Goal: Transaction & Acquisition: Purchase product/service

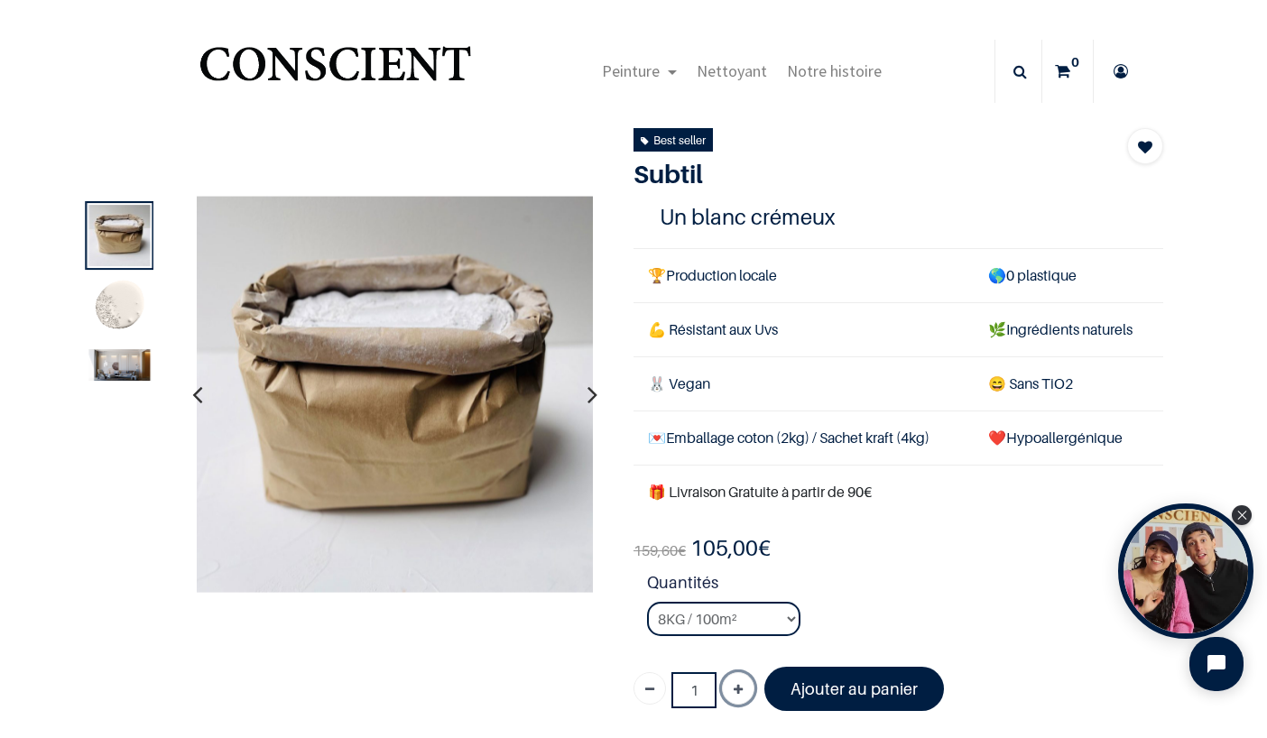
click at [739, 691] on icon "Ajouter" at bounding box center [738, 690] width 9 height 32
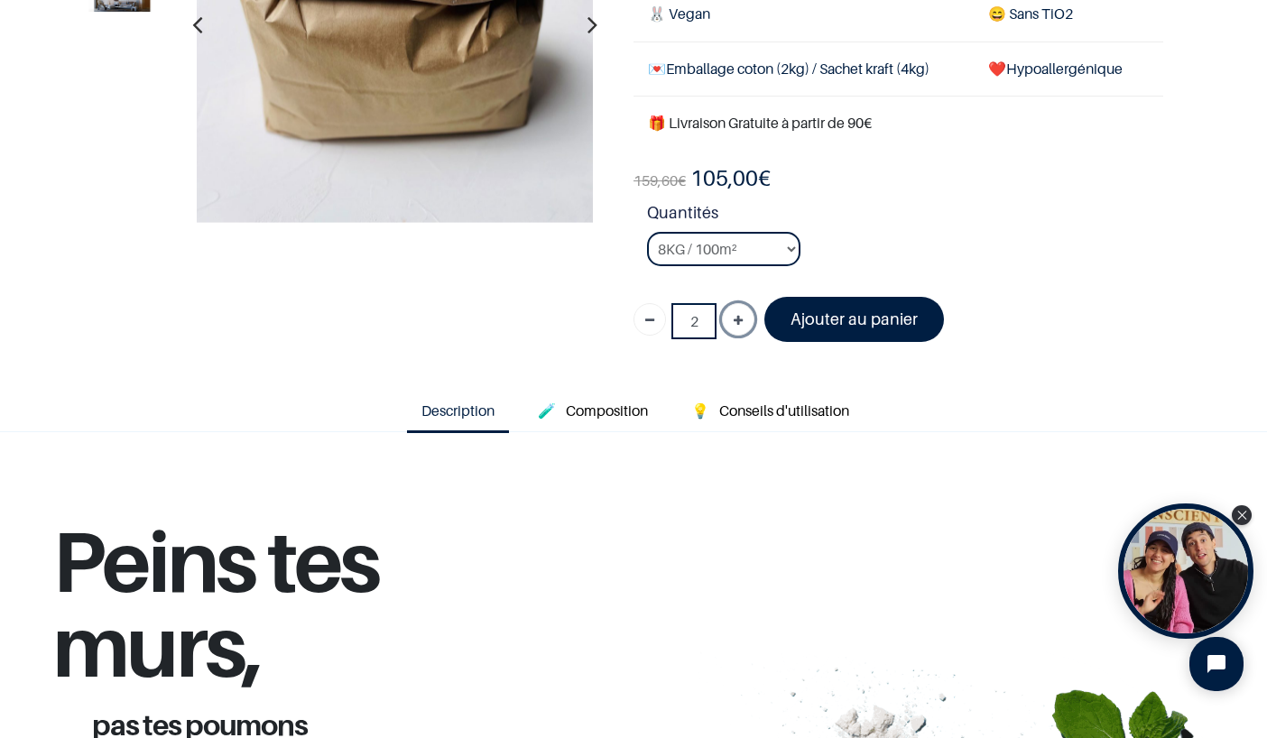
scroll to position [265, 0]
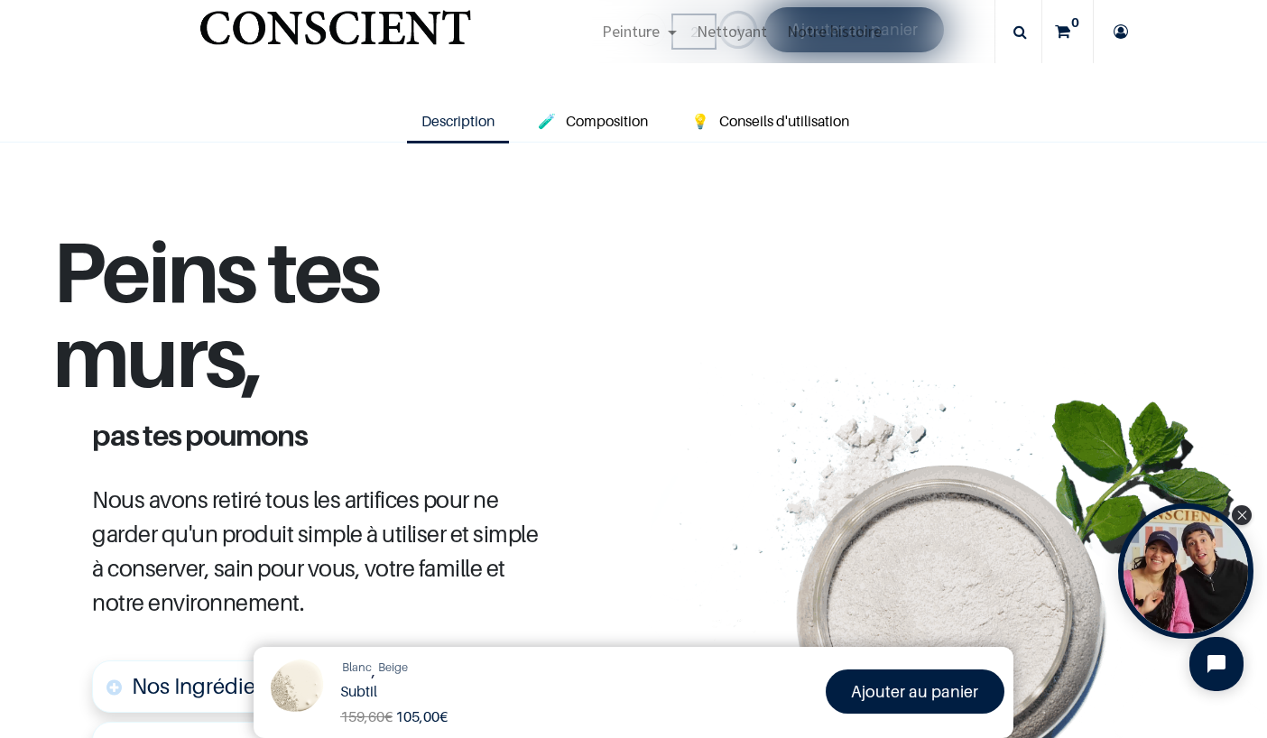
scroll to position [558, 0]
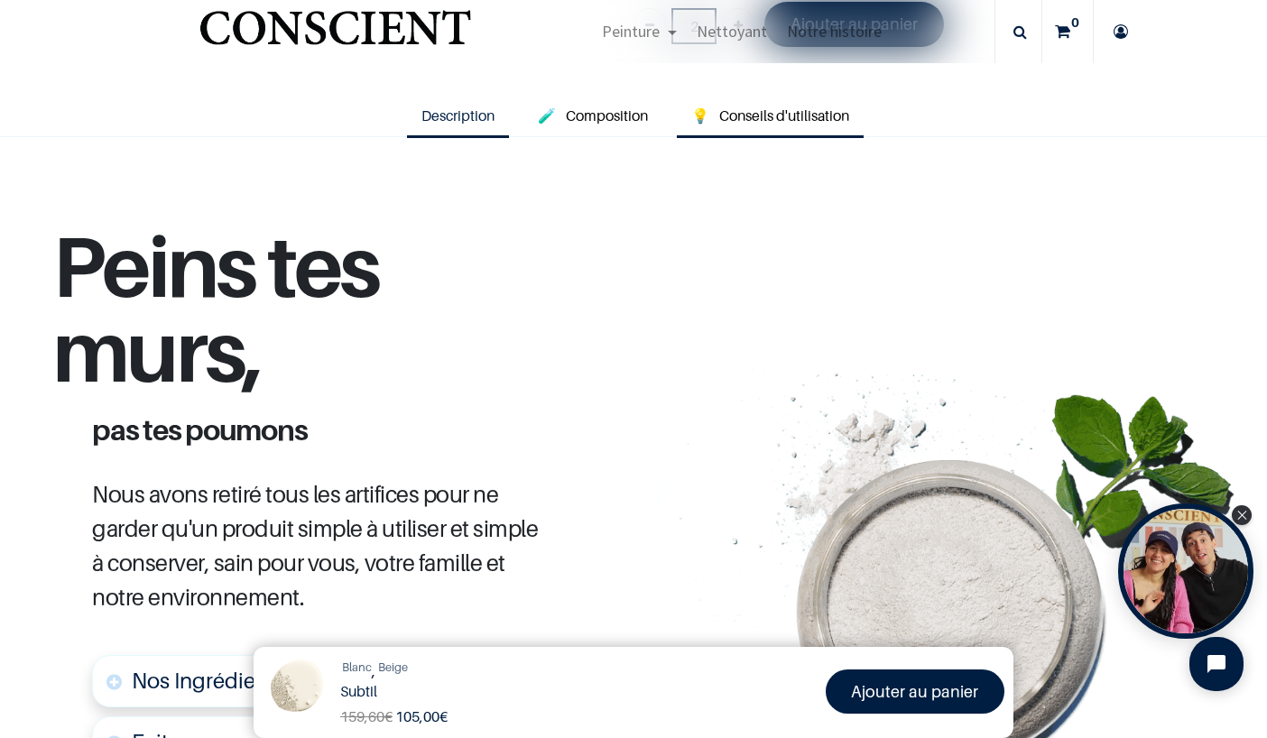
click at [797, 115] on span "Conseils d'utilisation" at bounding box center [785, 116] width 130 height 18
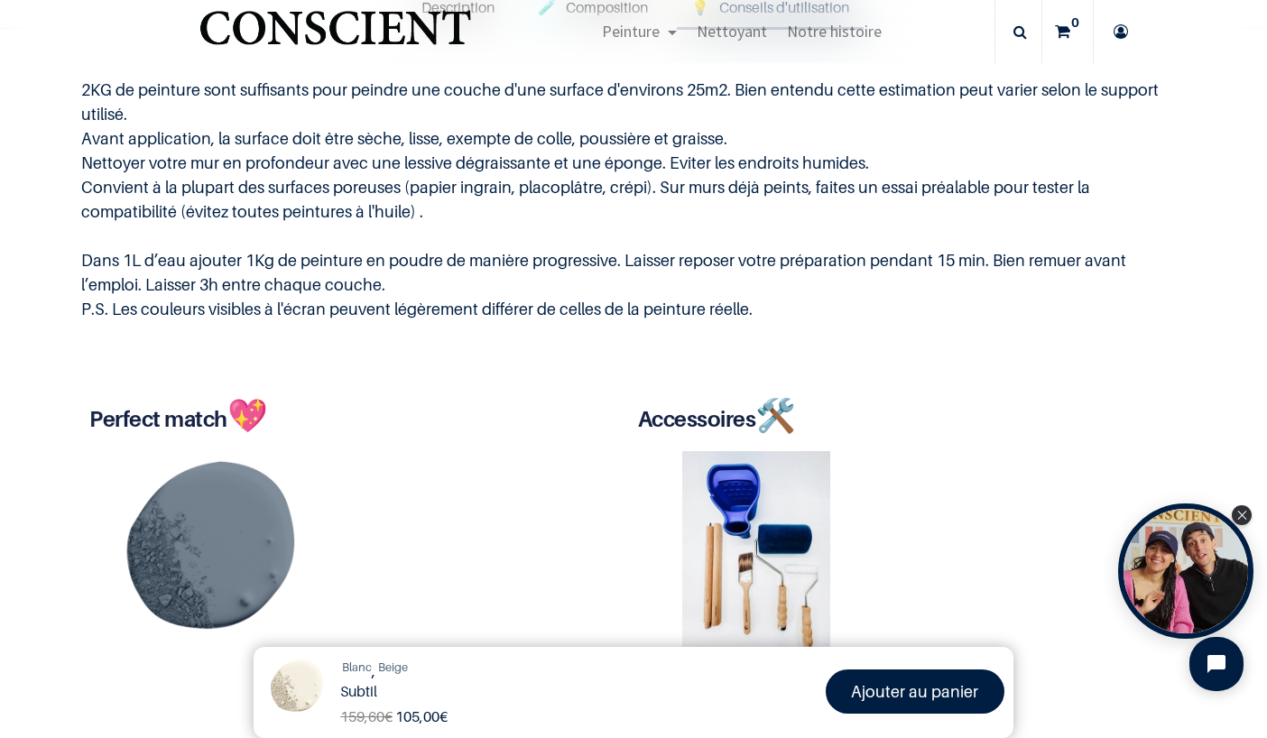
scroll to position [669, 0]
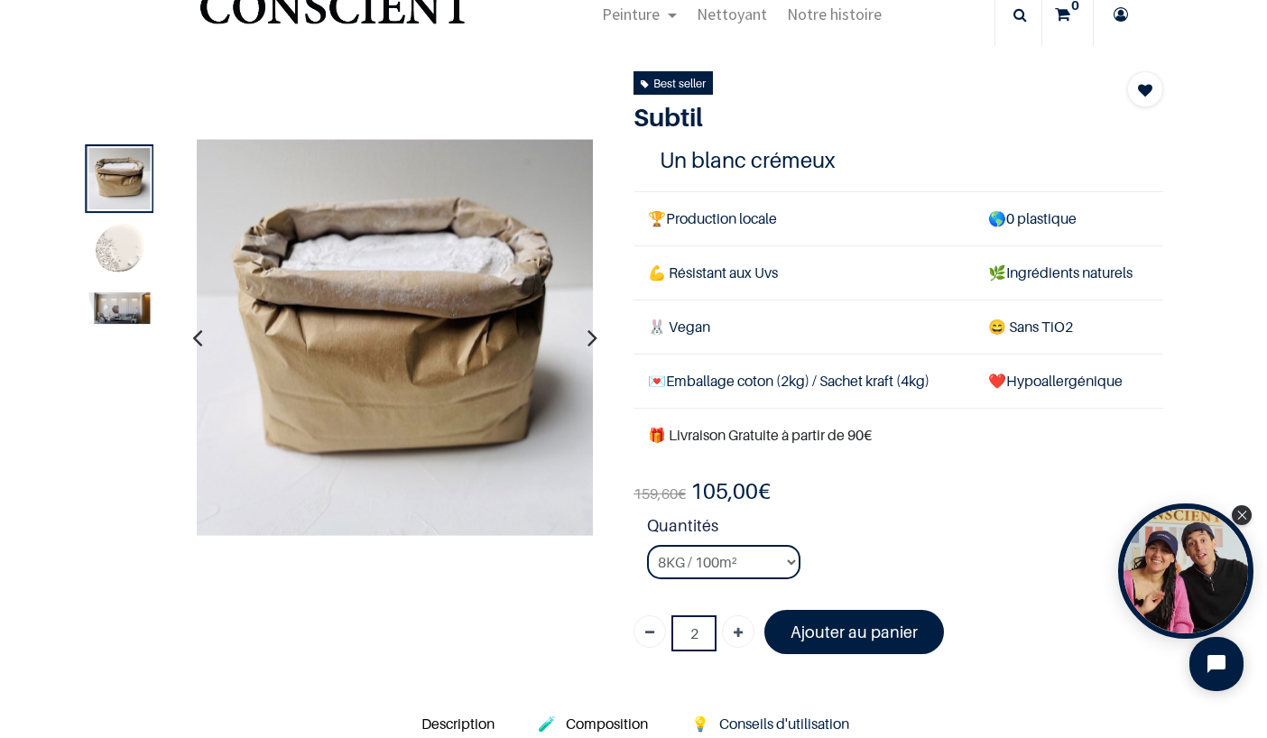
scroll to position [109, 0]
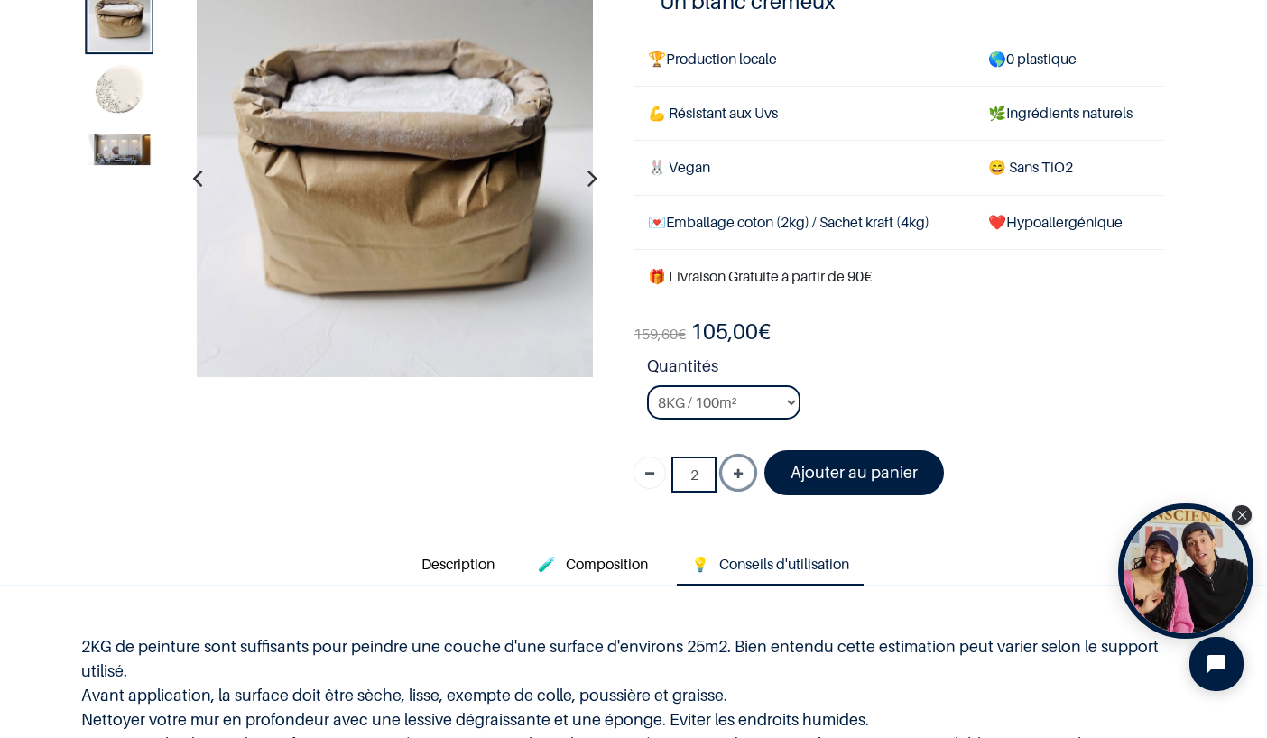
click at [737, 467] on icon "Ajouter" at bounding box center [738, 475] width 9 height 32
type input "3"
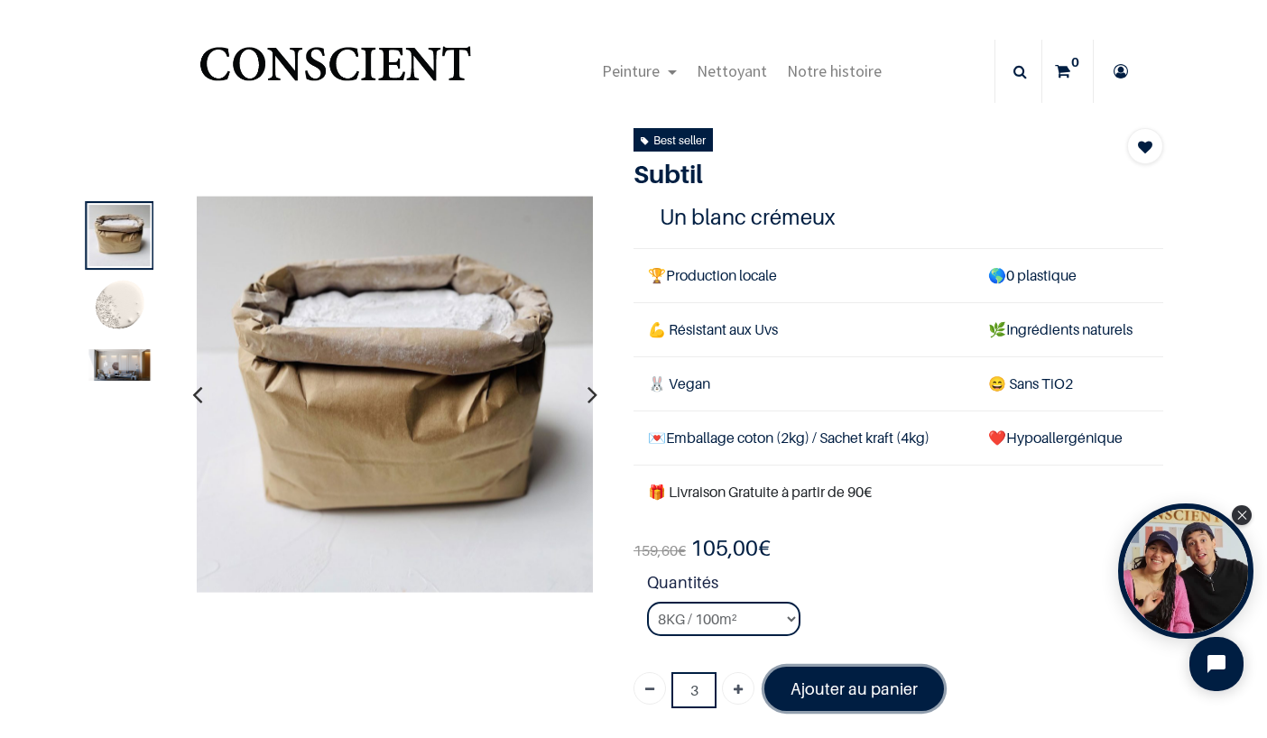
click at [848, 680] on font "Ajouter au panier" at bounding box center [854, 689] width 127 height 19
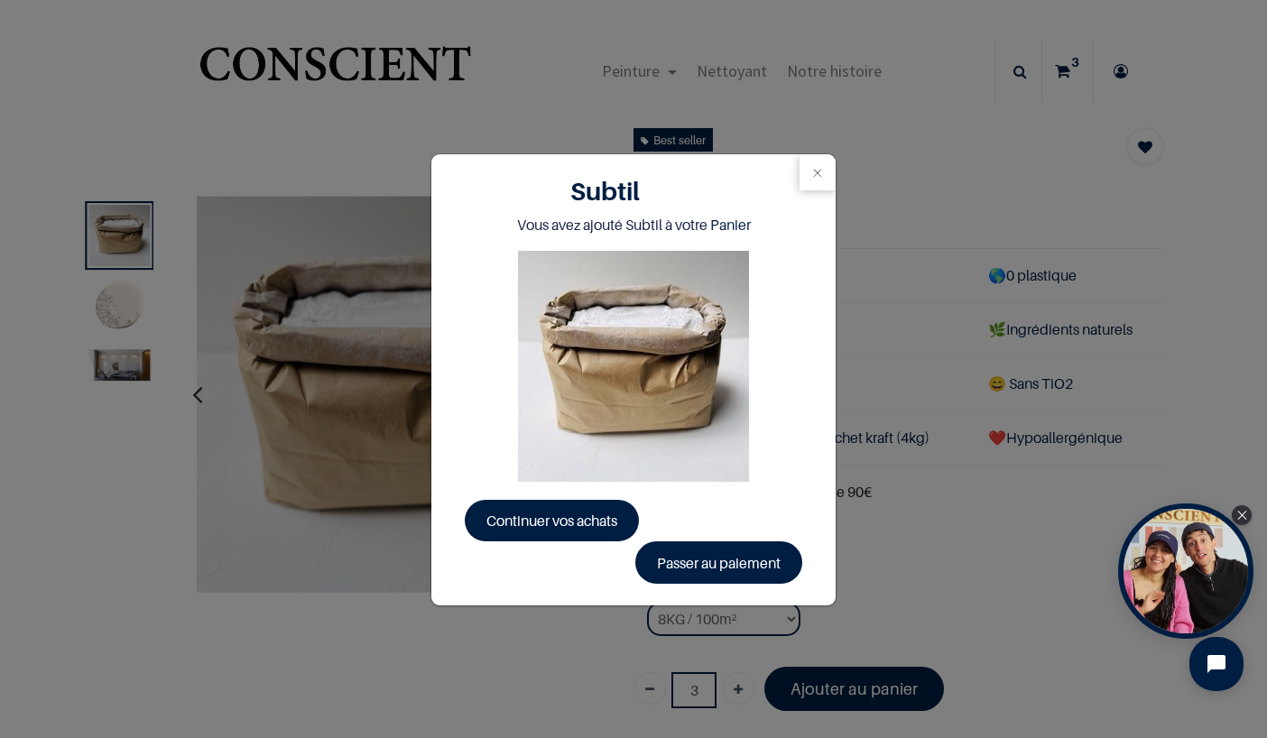
click at [980, 265] on div "Subtil Vous avez ajouté Subtil à votre Panier Continuer vos achats Passer au pa…" at bounding box center [633, 369] width 1267 height 738
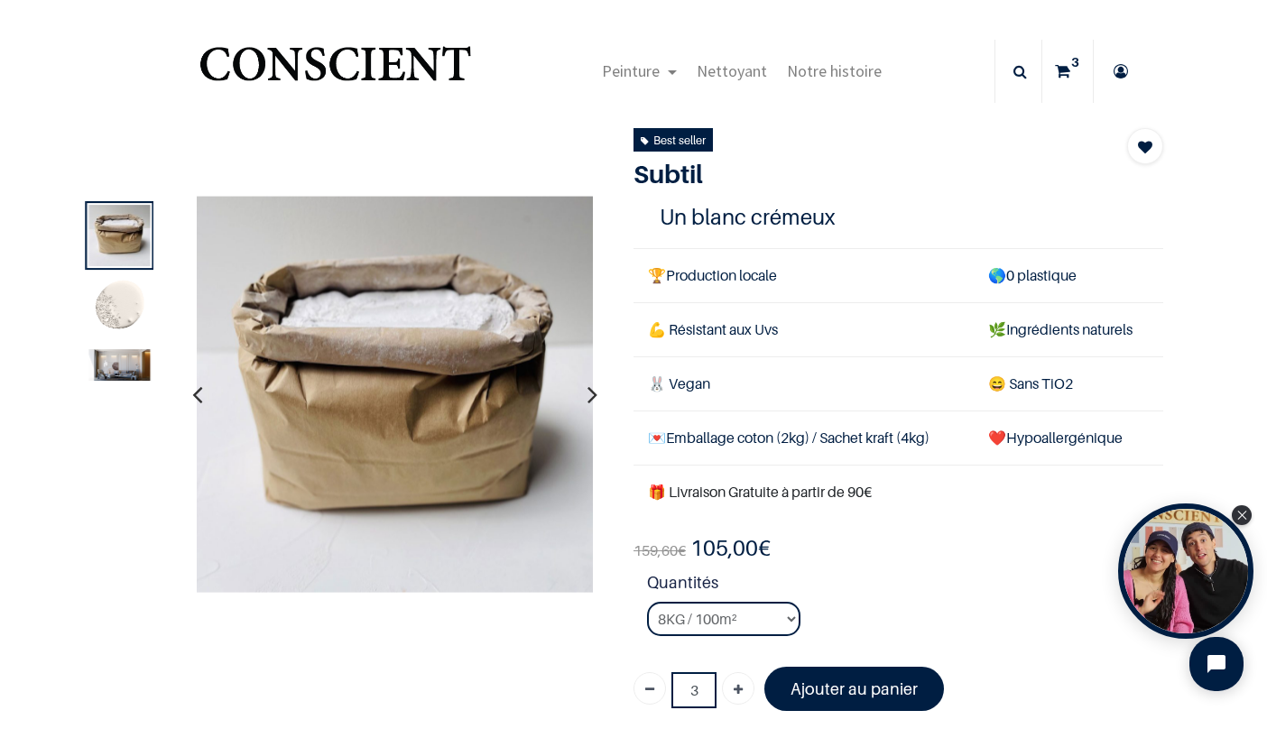
click at [1063, 64] on icon at bounding box center [1062, 71] width 15 height 63
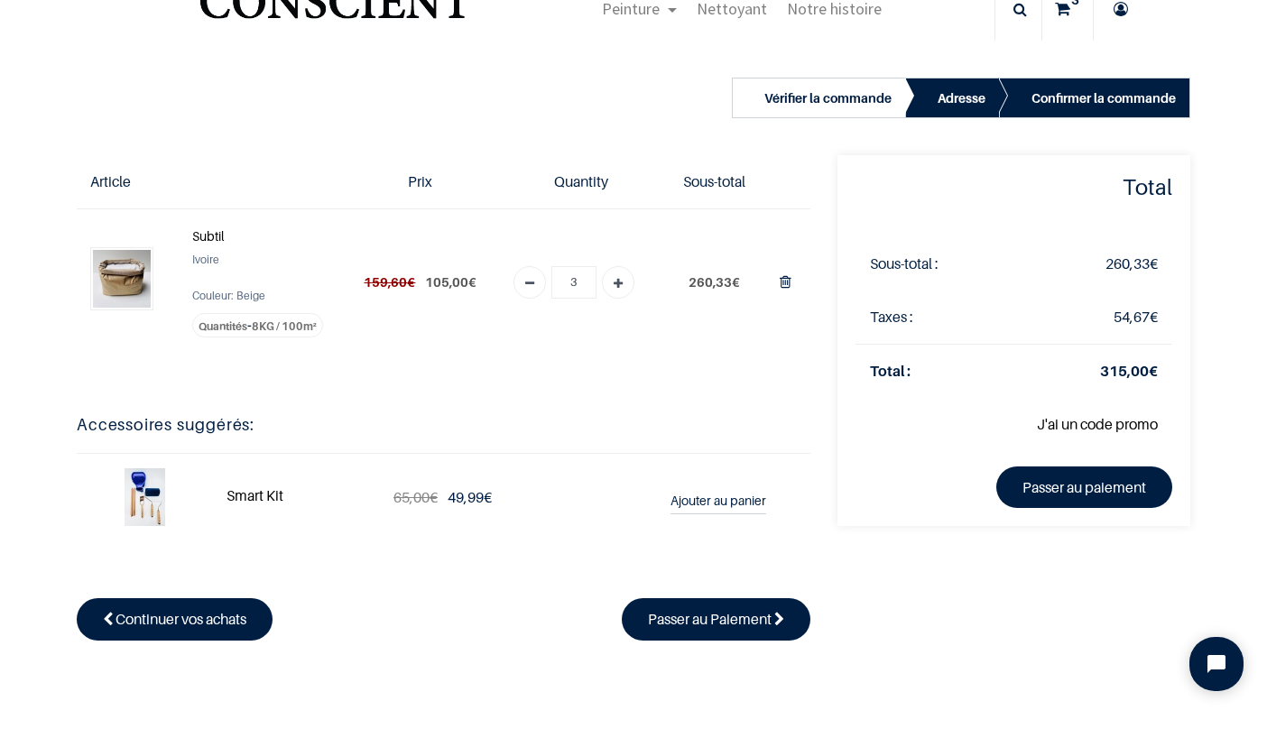
scroll to position [96, 0]
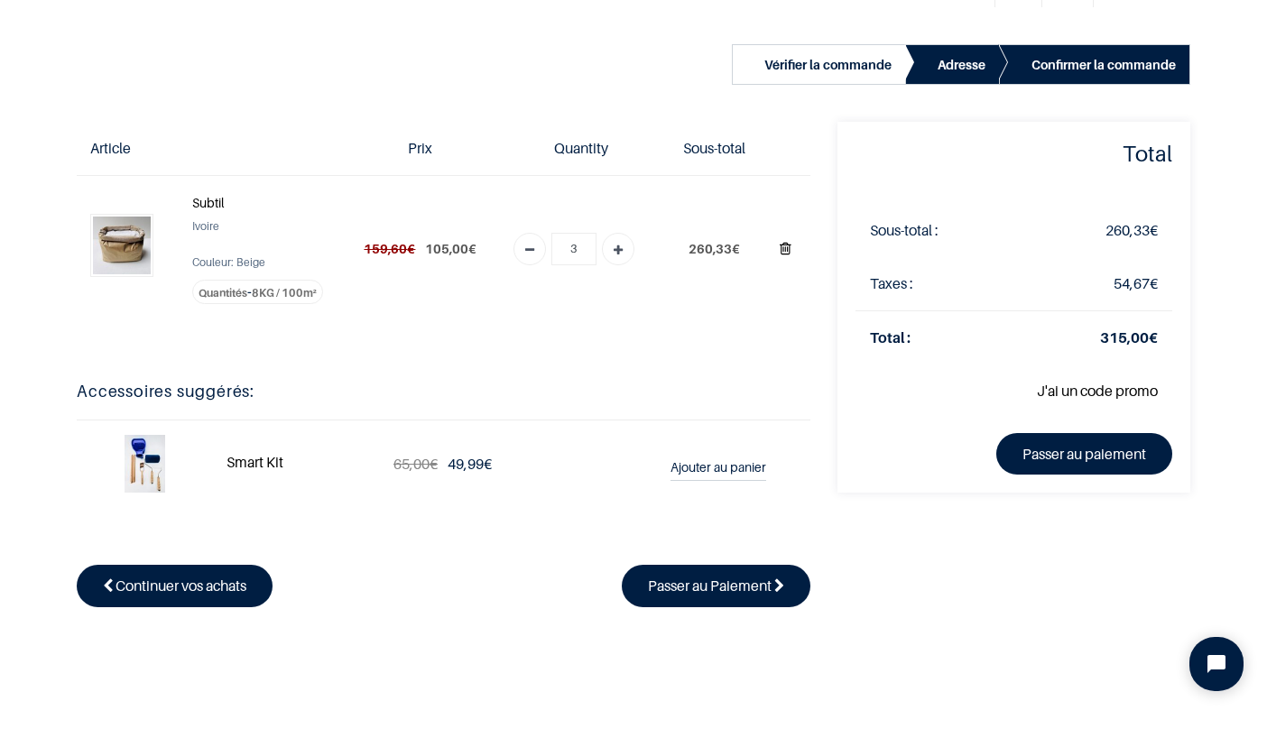
click at [783, 249] on icon "Supprimer du panier" at bounding box center [786, 249] width 12 height 24
type input "0"
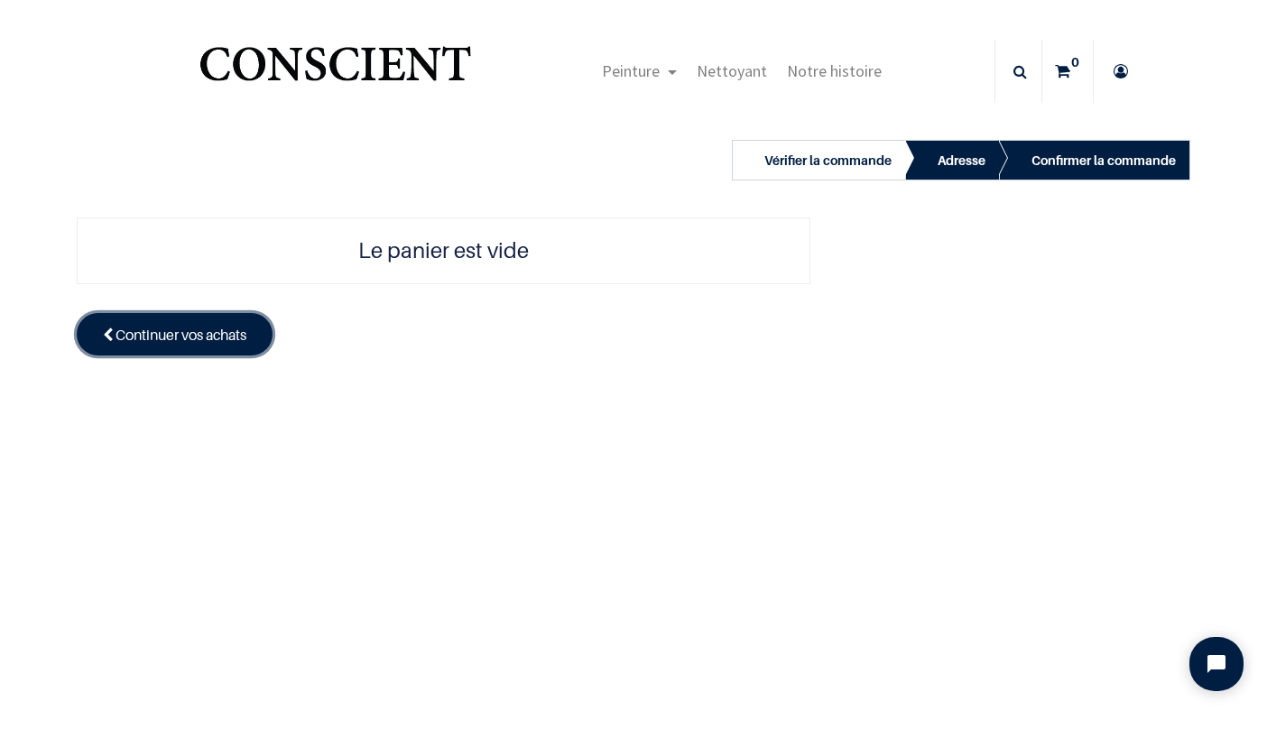
click at [249, 348] on link "Continuer vos achats" at bounding box center [175, 334] width 196 height 42
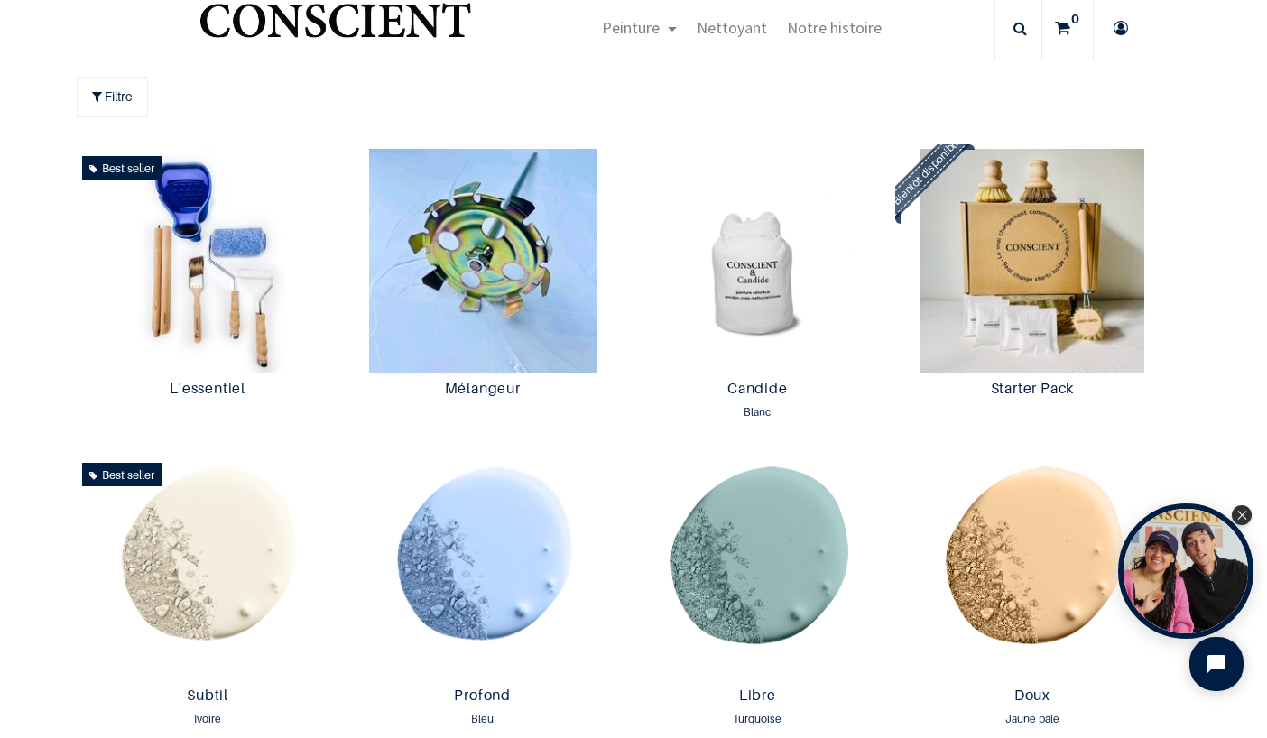
scroll to position [46, 0]
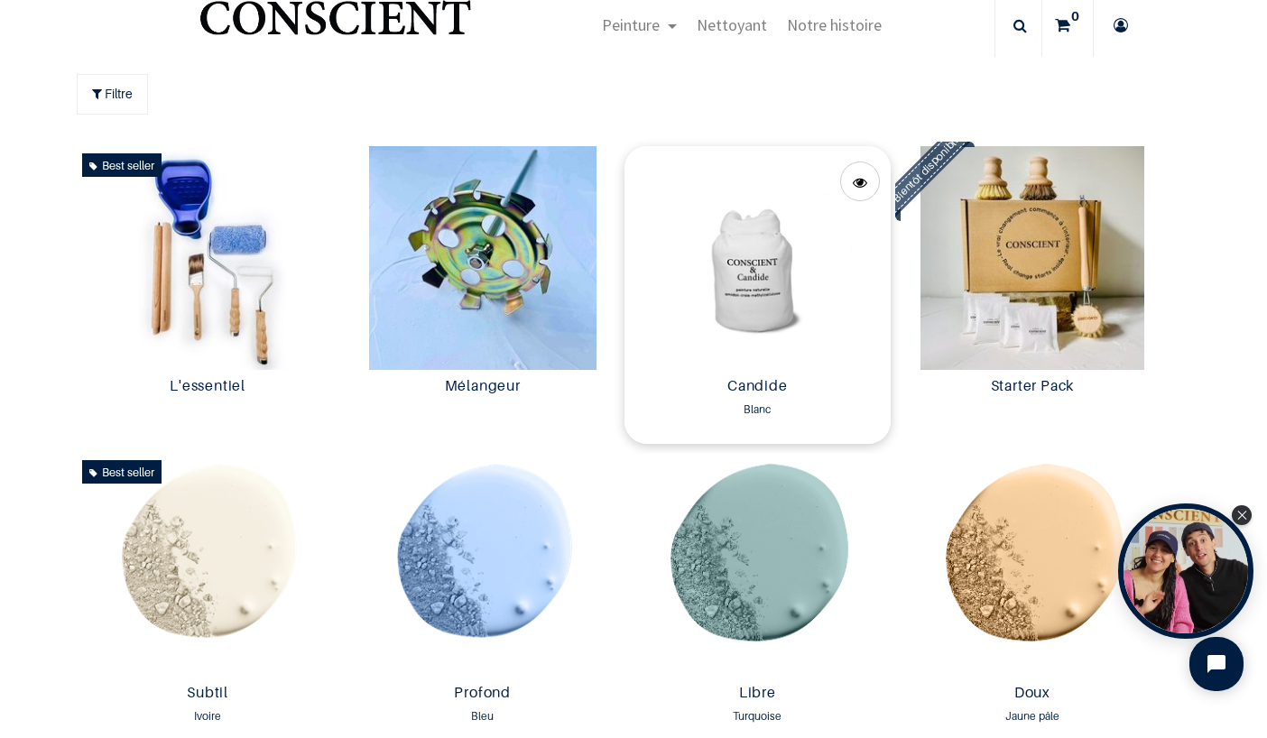
click at [766, 239] on img at bounding box center [758, 258] width 266 height 224
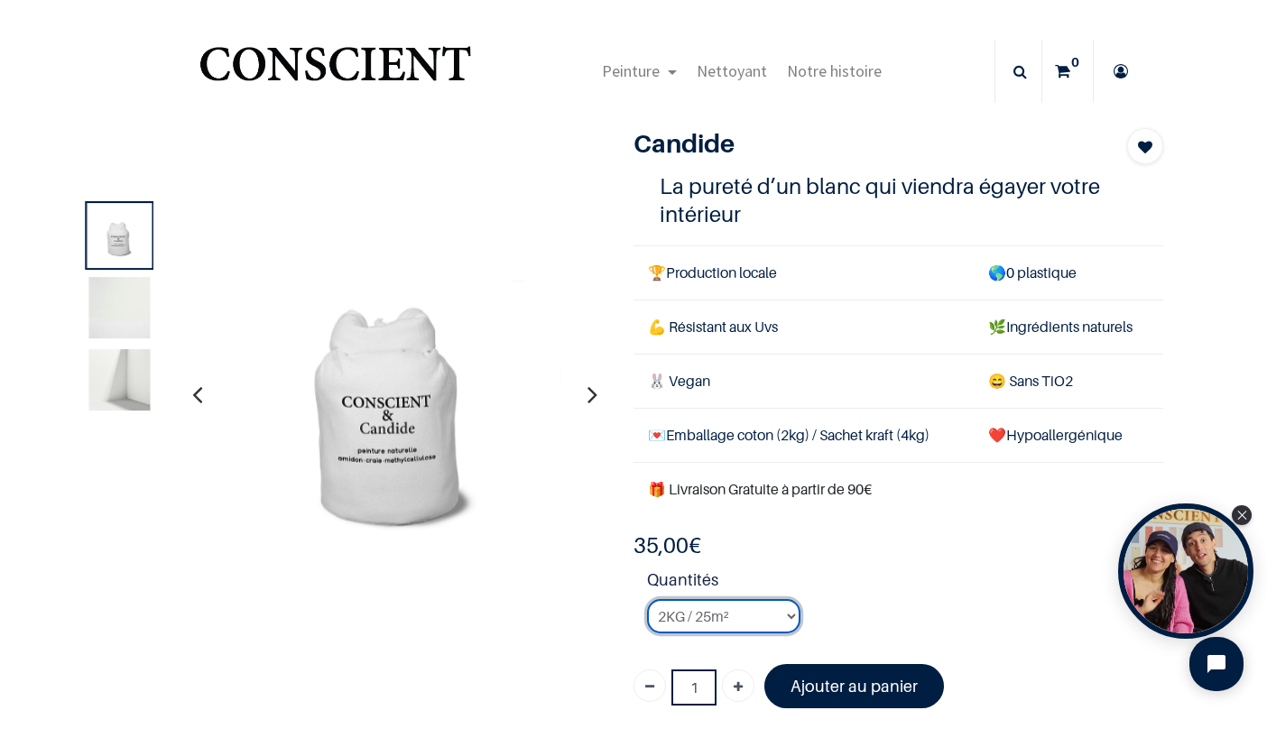
select select "3"
click option "8KG / 100m²" at bounding box center [0, 0] width 0 height 0
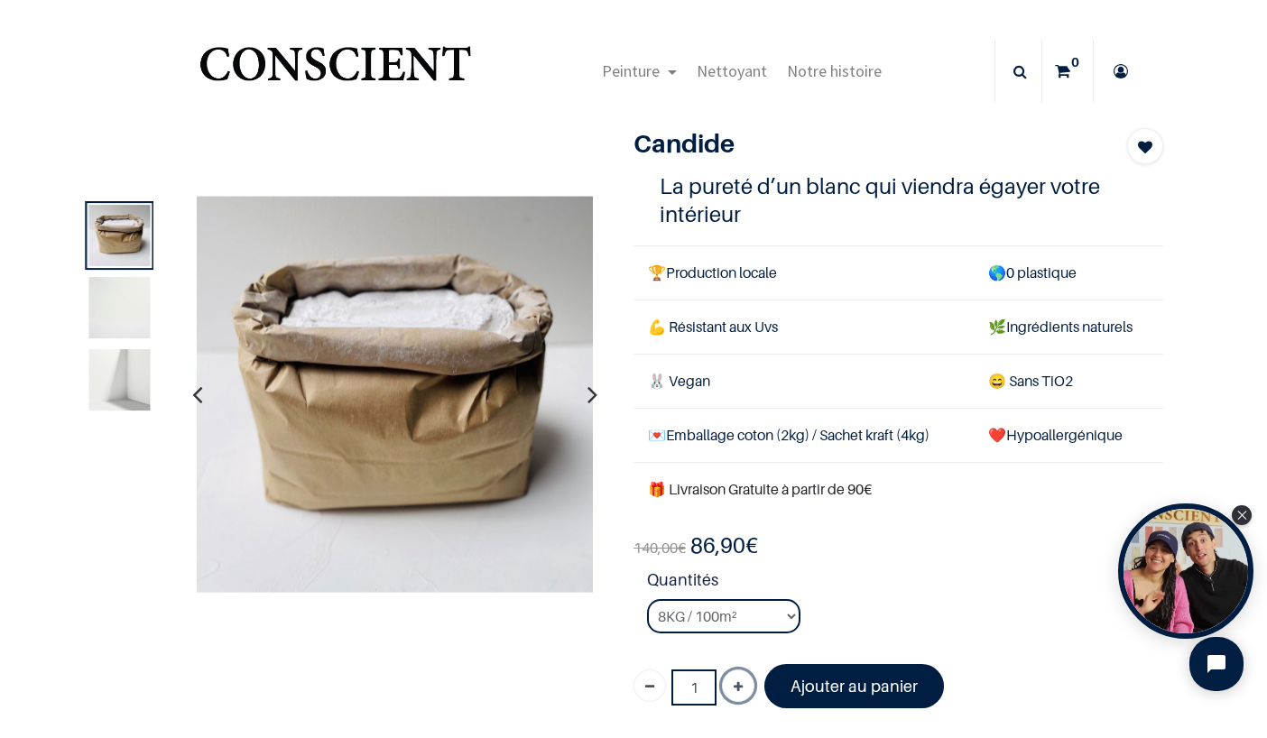
click at [741, 689] on icon "Ajouter" at bounding box center [738, 688] width 9 height 32
type input "3"
click at [808, 692] on font "Ajouter au panier" at bounding box center [854, 686] width 127 height 19
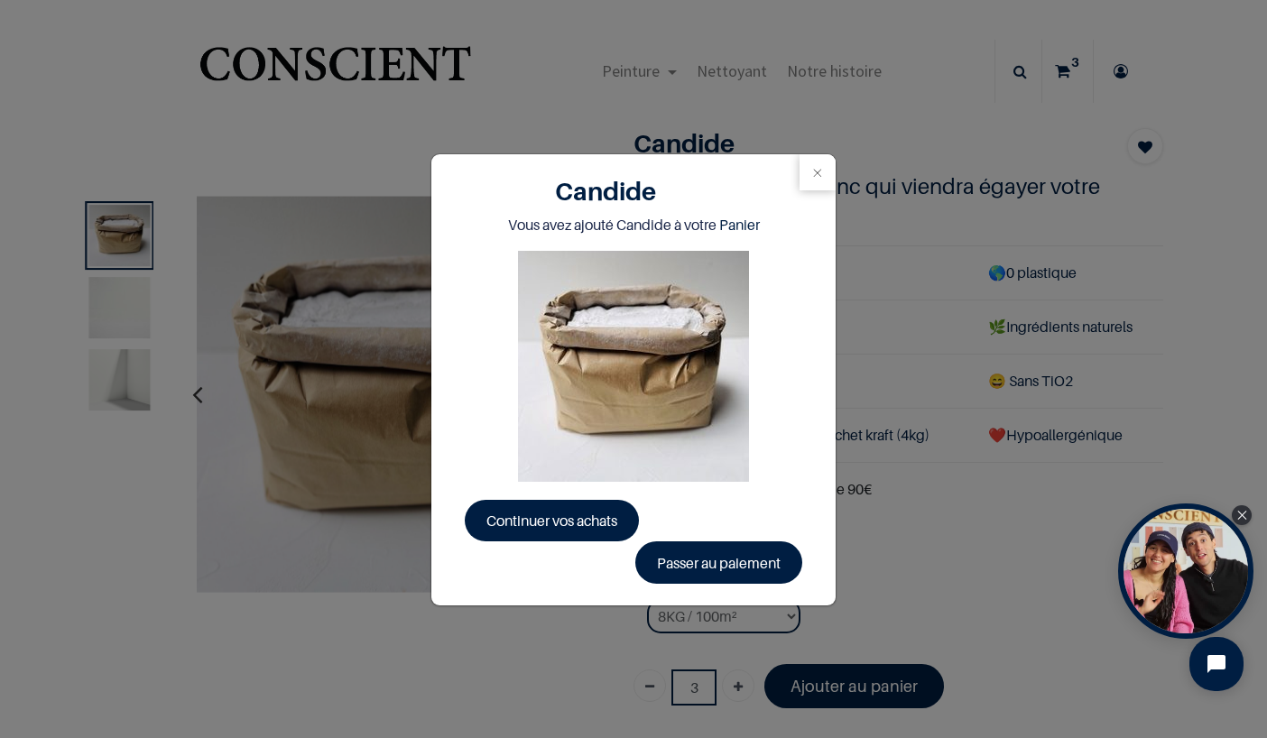
click at [1007, 219] on div "Candide Vous avez ajouté Candide à votre Panier Continuer vos achats Passer au …" at bounding box center [633, 369] width 1267 height 738
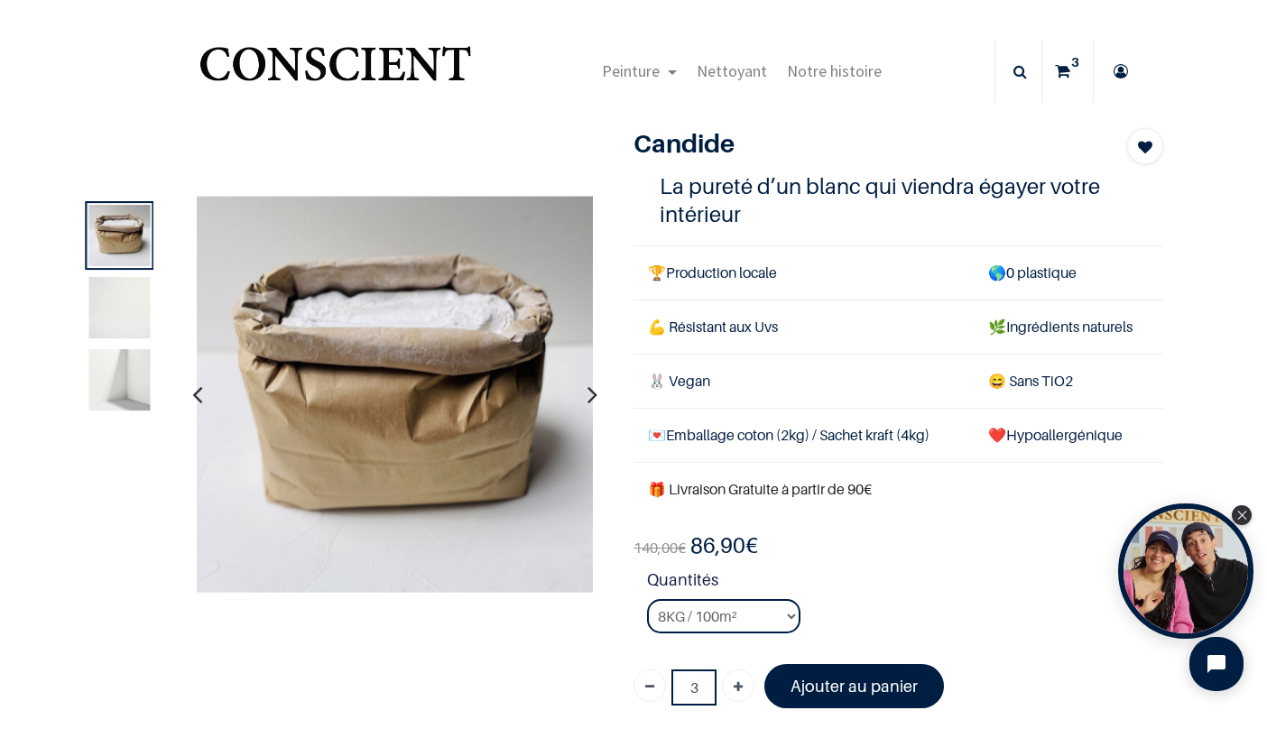
click at [1075, 64] on sup "3" at bounding box center [1075, 62] width 17 height 18
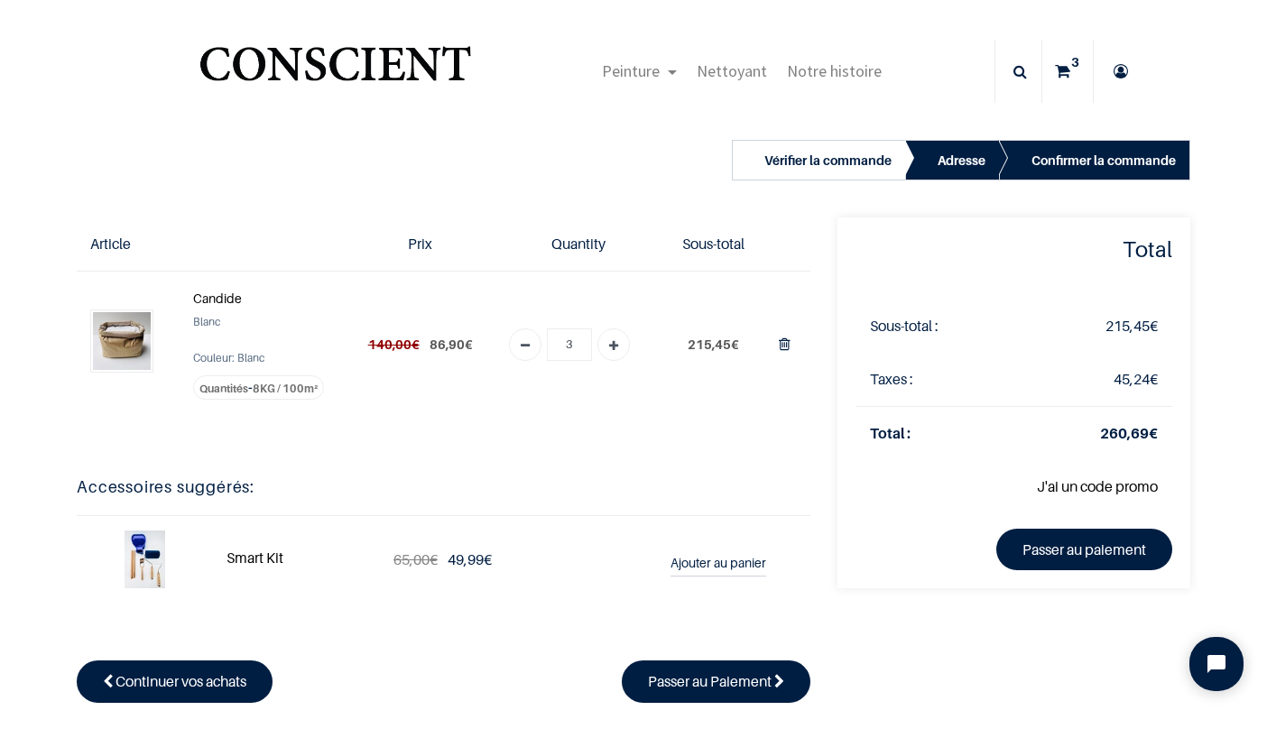
click at [615, 342] on icon "Add one" at bounding box center [613, 346] width 9 height 32
type input "4"
click at [1079, 543] on link "Passer au paiement" at bounding box center [1085, 550] width 176 height 42
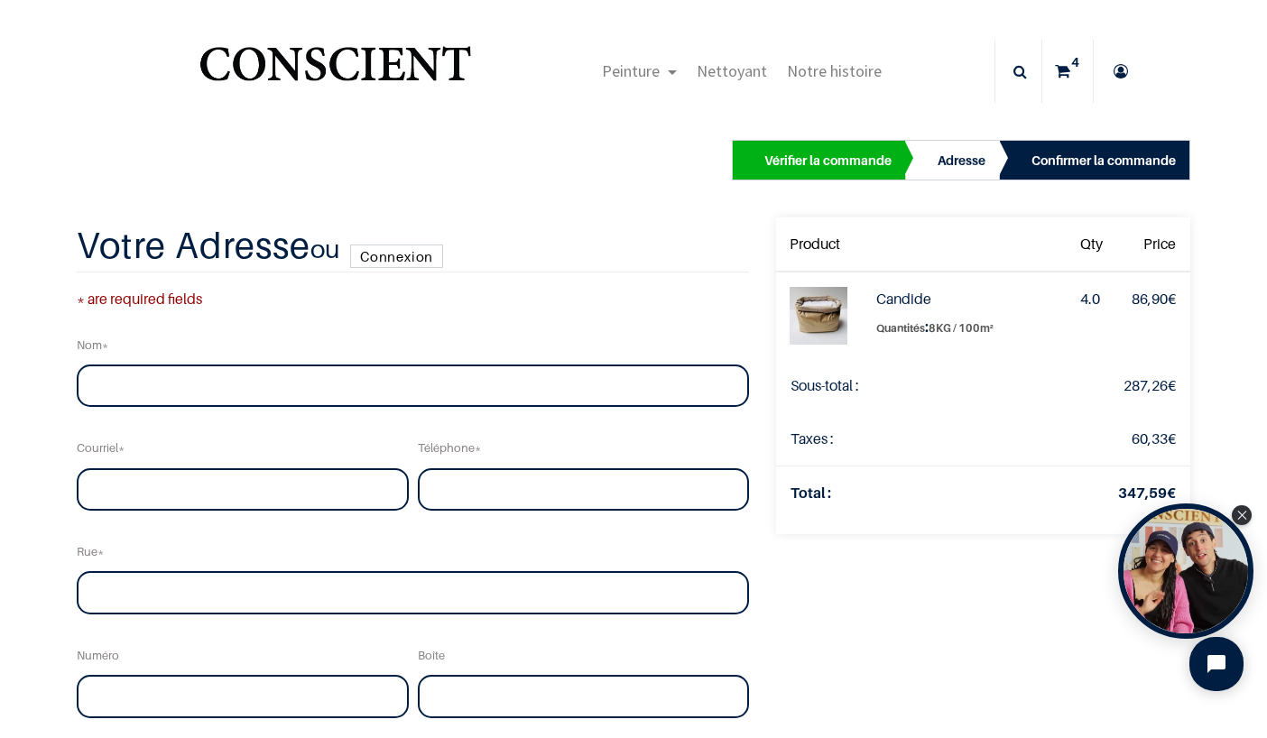
click at [385, 249] on link "Connexion" at bounding box center [396, 256] width 93 height 23
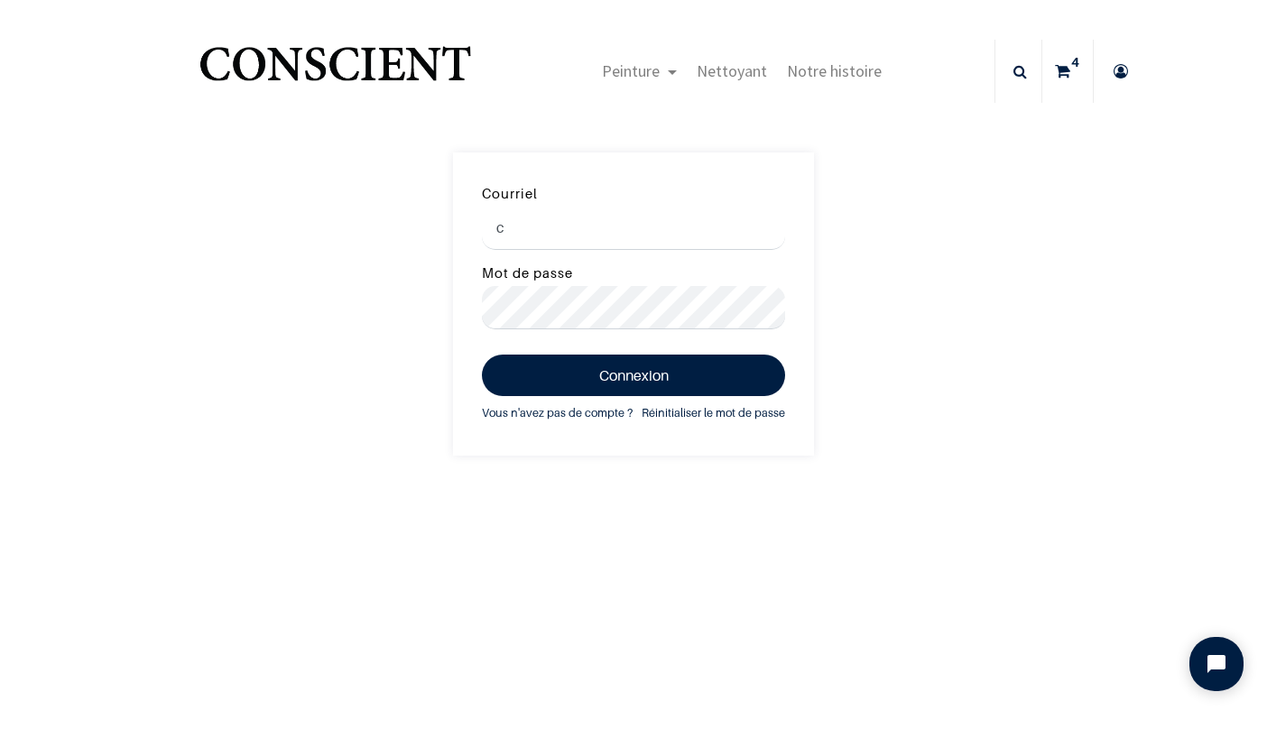
type input "c"
type input "[EMAIL_ADDRESS][DOMAIN_NAME]"
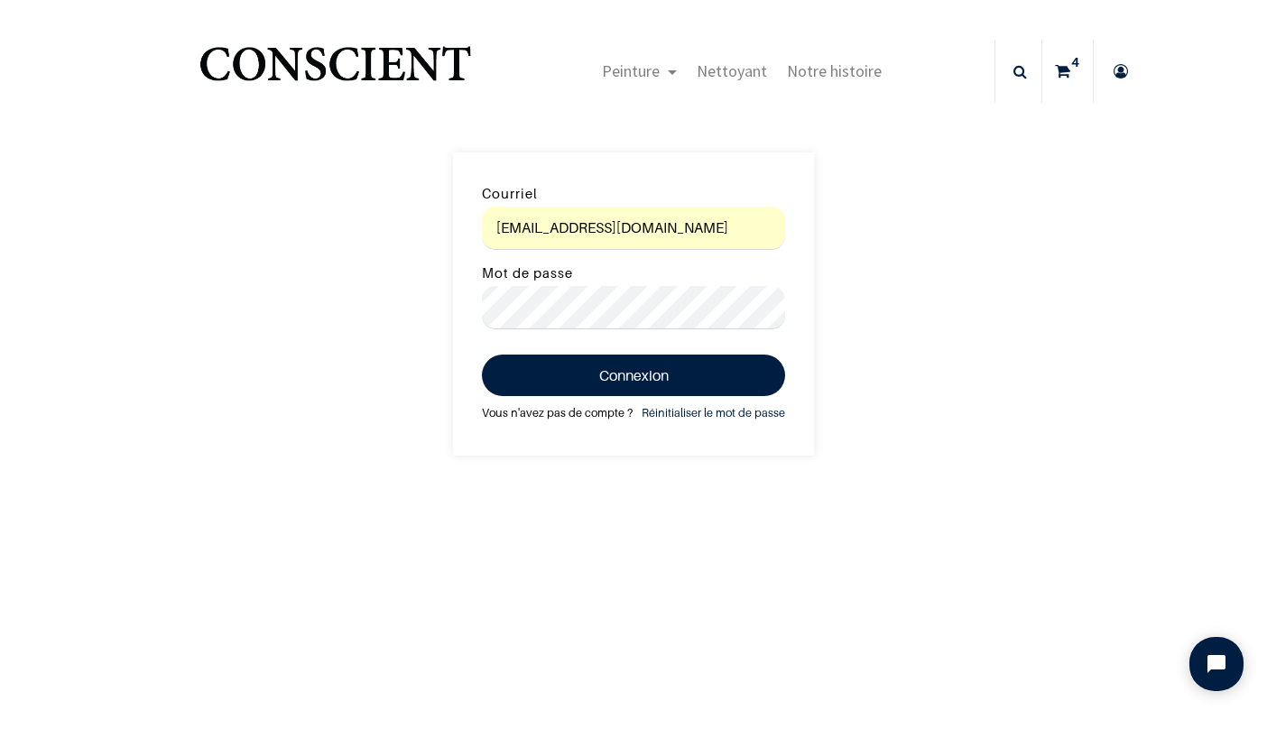
click at [549, 409] on link "Vous n'avez pas de compte ?" at bounding box center [557, 414] width 151 height 20
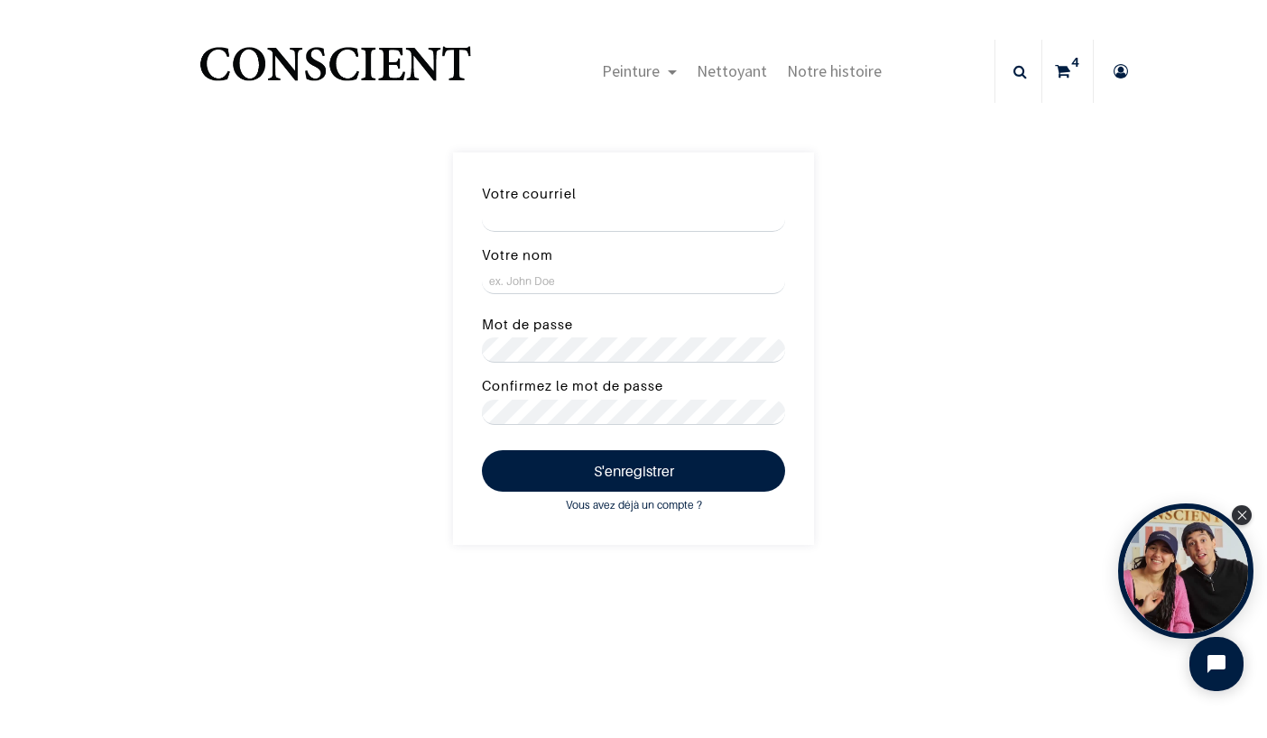
click at [1063, 72] on icon at bounding box center [1062, 71] width 15 height 63
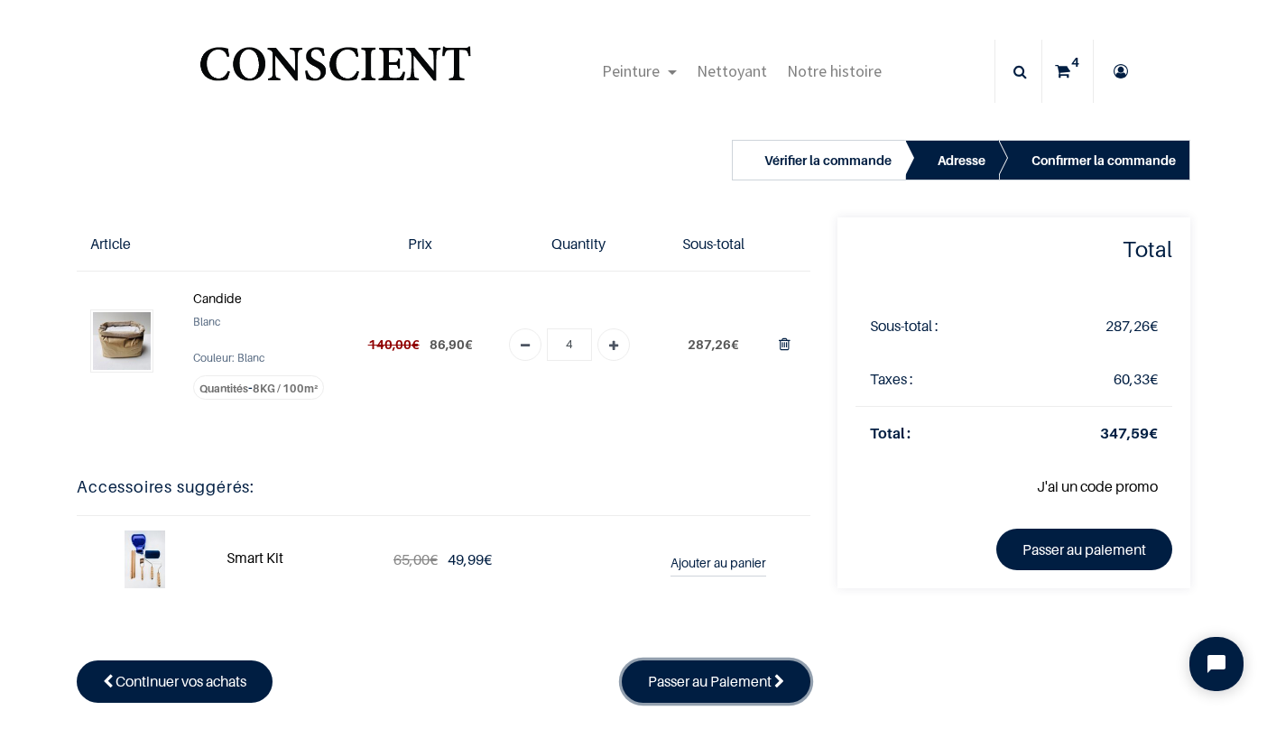
click at [692, 685] on span "Passer au Paiement" at bounding box center [710, 682] width 124 height 18
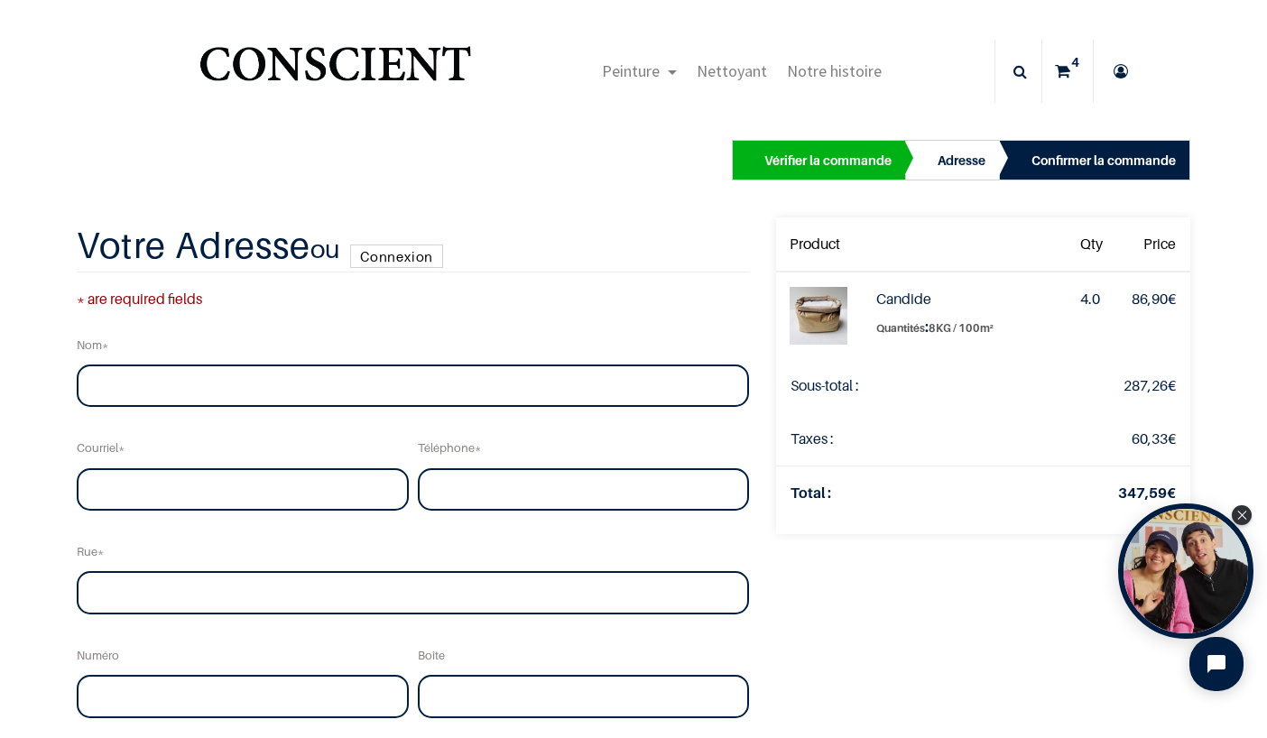
click at [387, 261] on link "Connexion" at bounding box center [396, 256] width 93 height 23
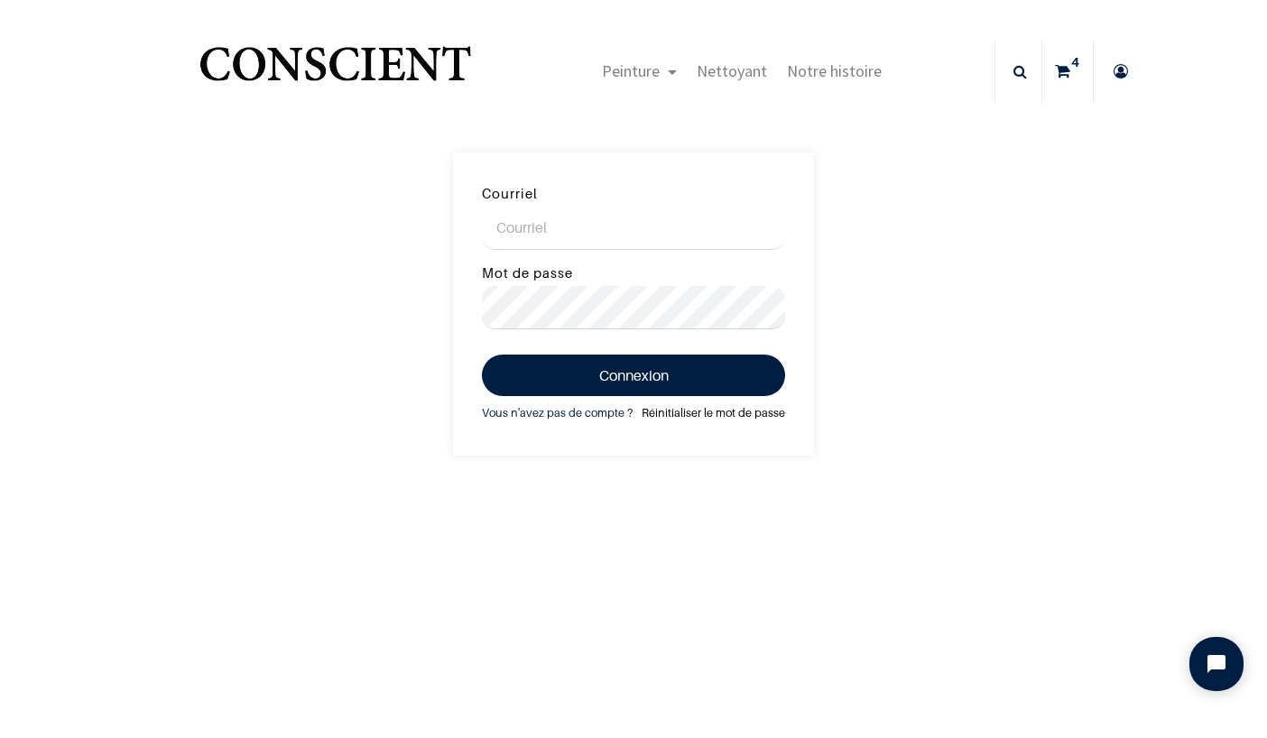
click at [678, 417] on link "Réinitialiser le mot de passe" at bounding box center [714, 414] width 144 height 20
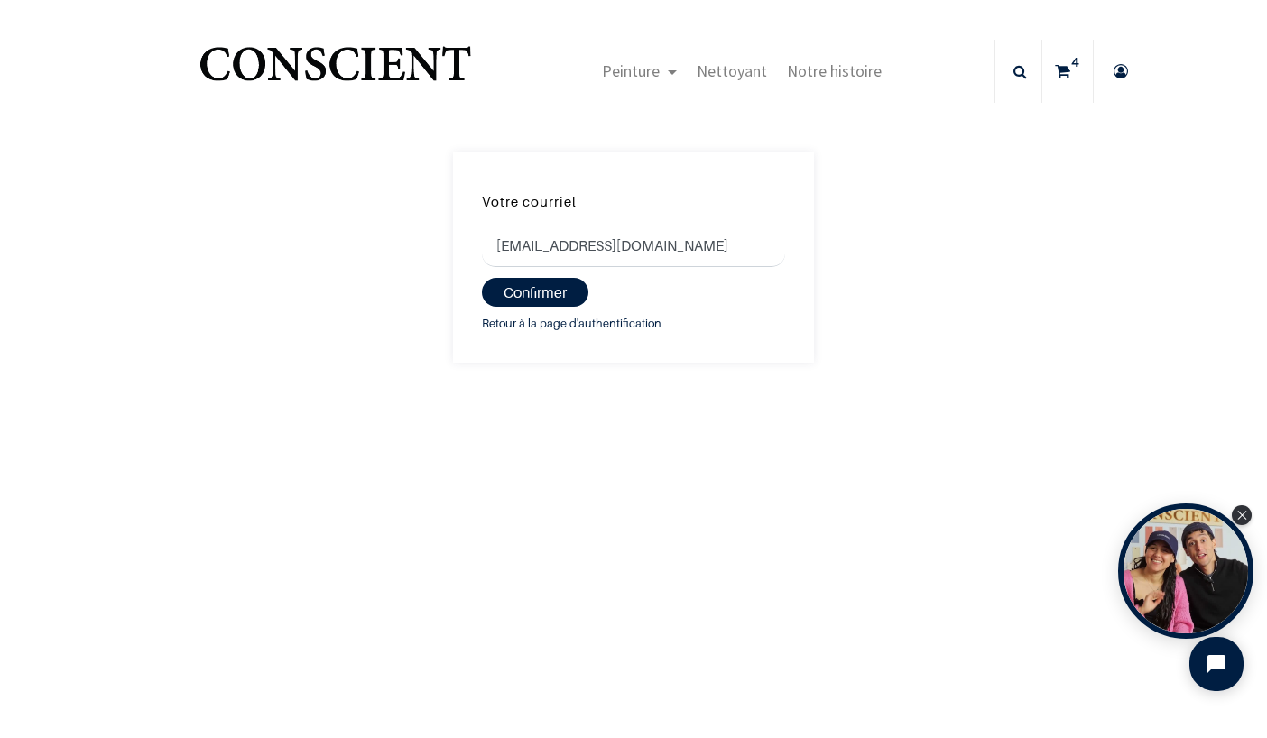
type input "cecilejanolga@gmail.com"
click at [538, 284] on button "Confirmer" at bounding box center [535, 292] width 107 height 29
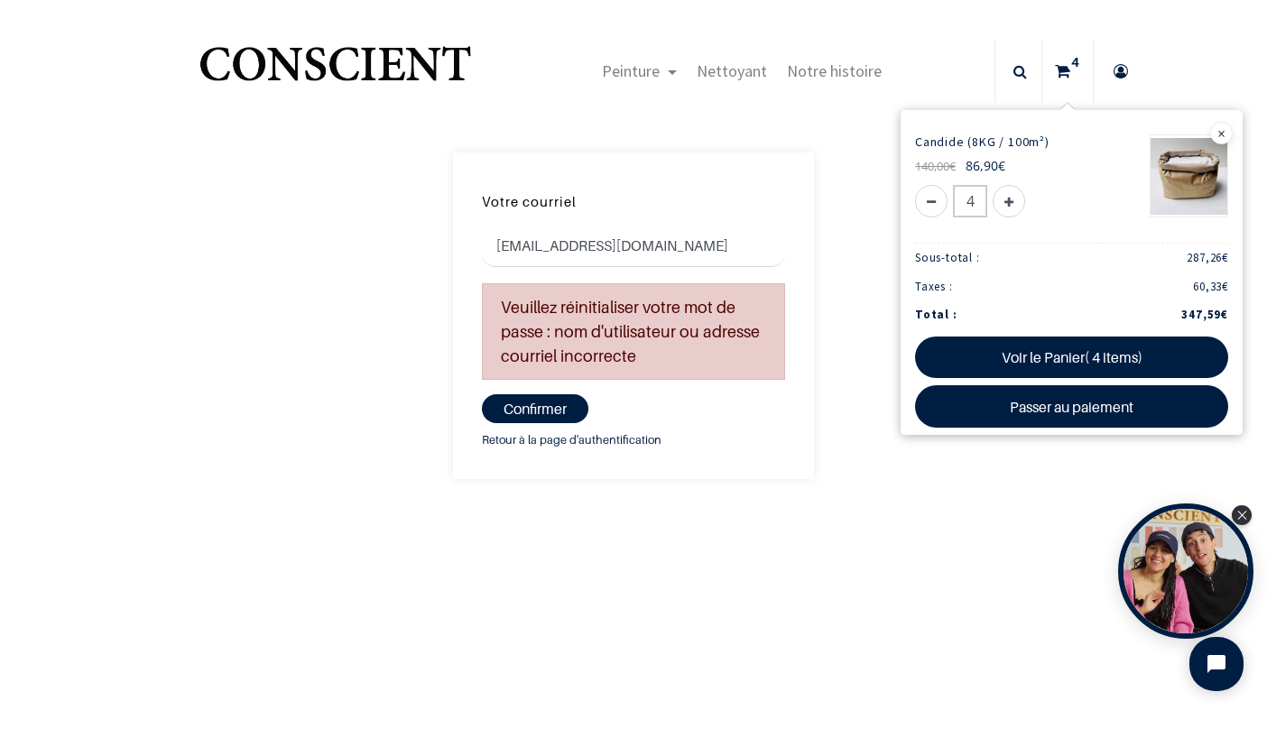
click at [1126, 73] on icon at bounding box center [1121, 71] width 29 height 63
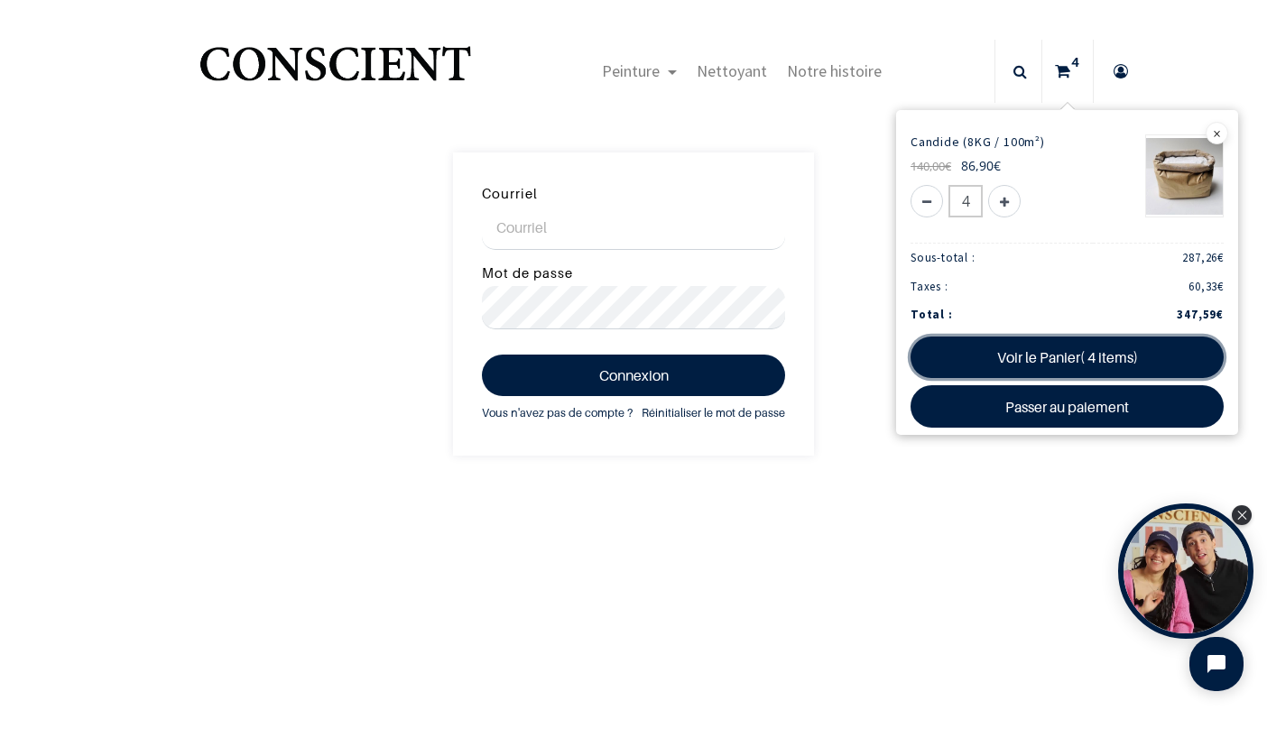
click at [1040, 358] on link "Voir le Panier( 4 items)" at bounding box center [1067, 358] width 313 height 42
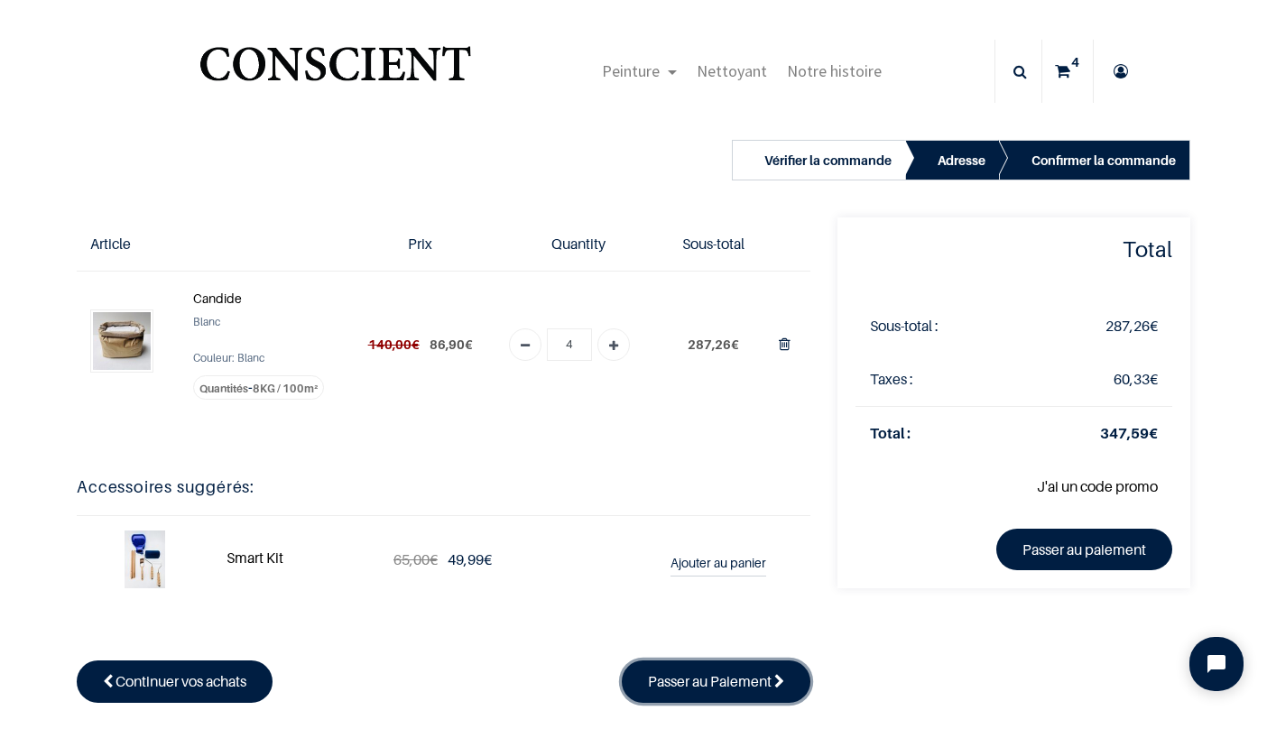
click at [708, 690] on span "Passer au Paiement" at bounding box center [710, 682] width 124 height 18
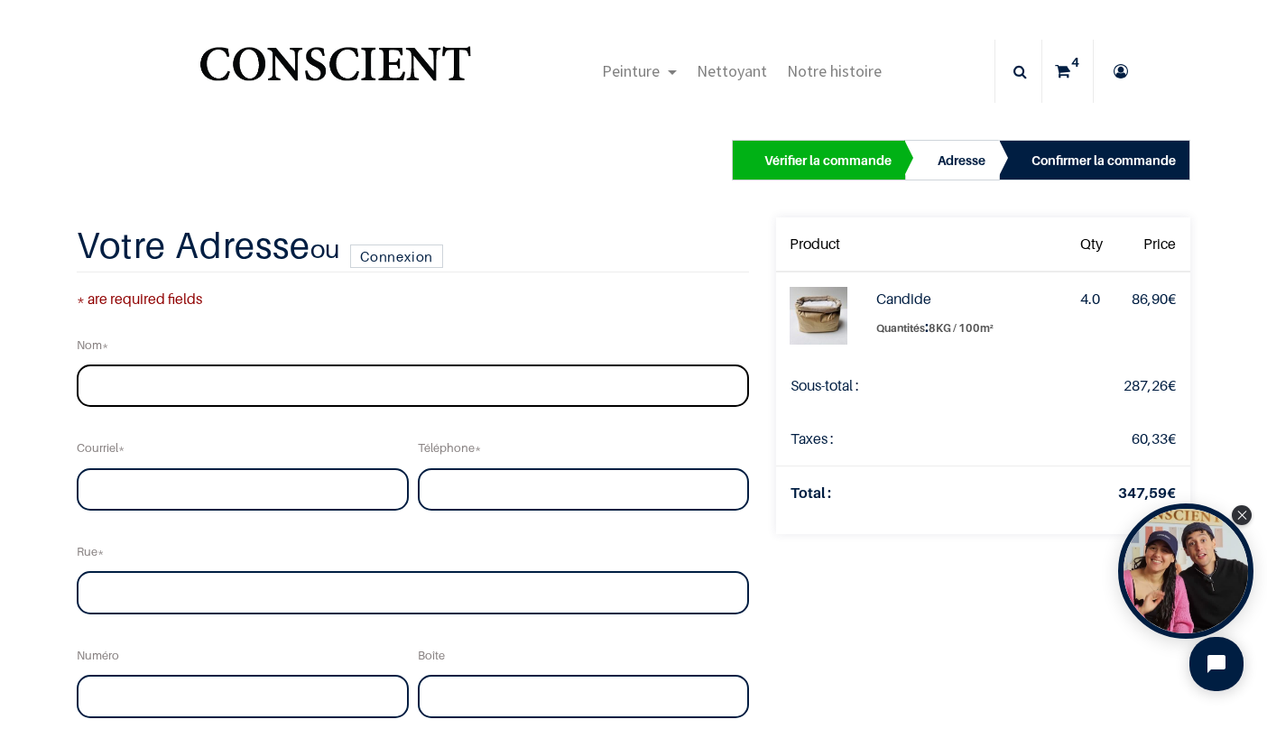
click at [317, 391] on input "text" at bounding box center [413, 386] width 673 height 43
type input "[PERSON_NAME]"
type input "[EMAIL_ADDRESS][DOMAIN_NAME]"
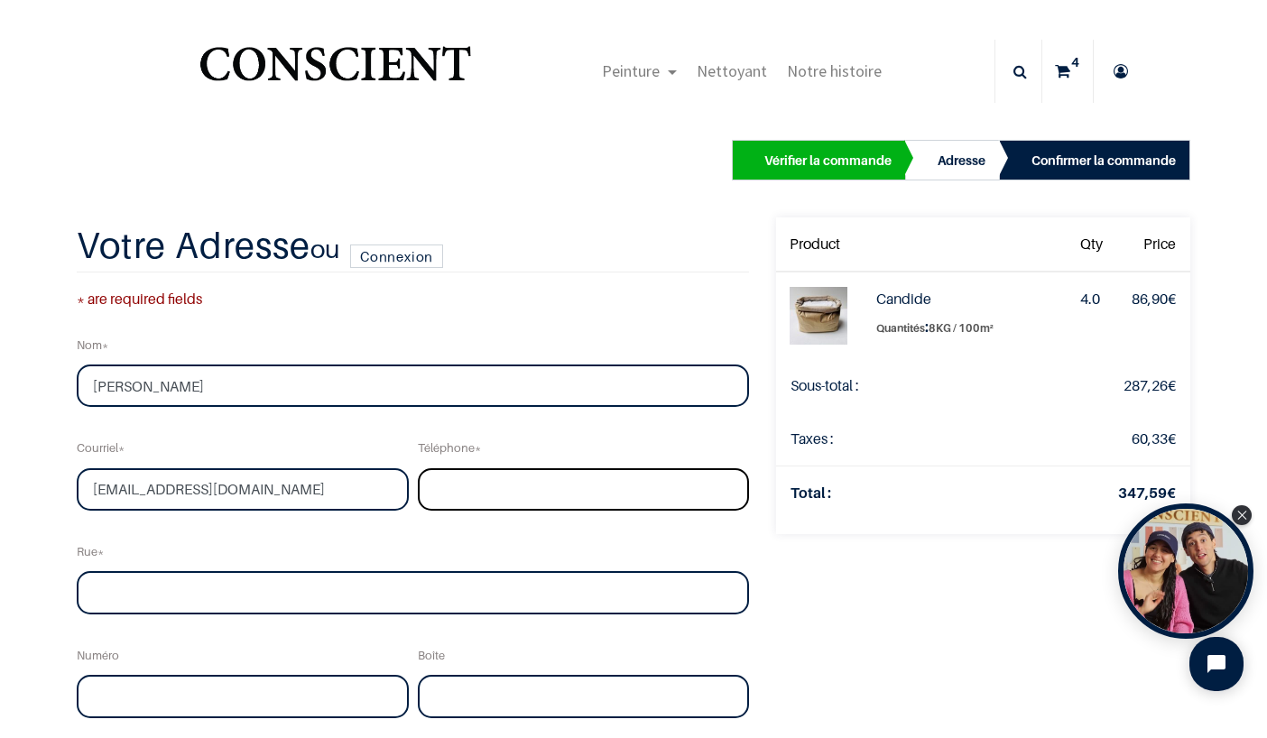
type input "0663124271"
type input "[STREET_ADDRESS]"
type input "L'Aigle"
type input "61300"
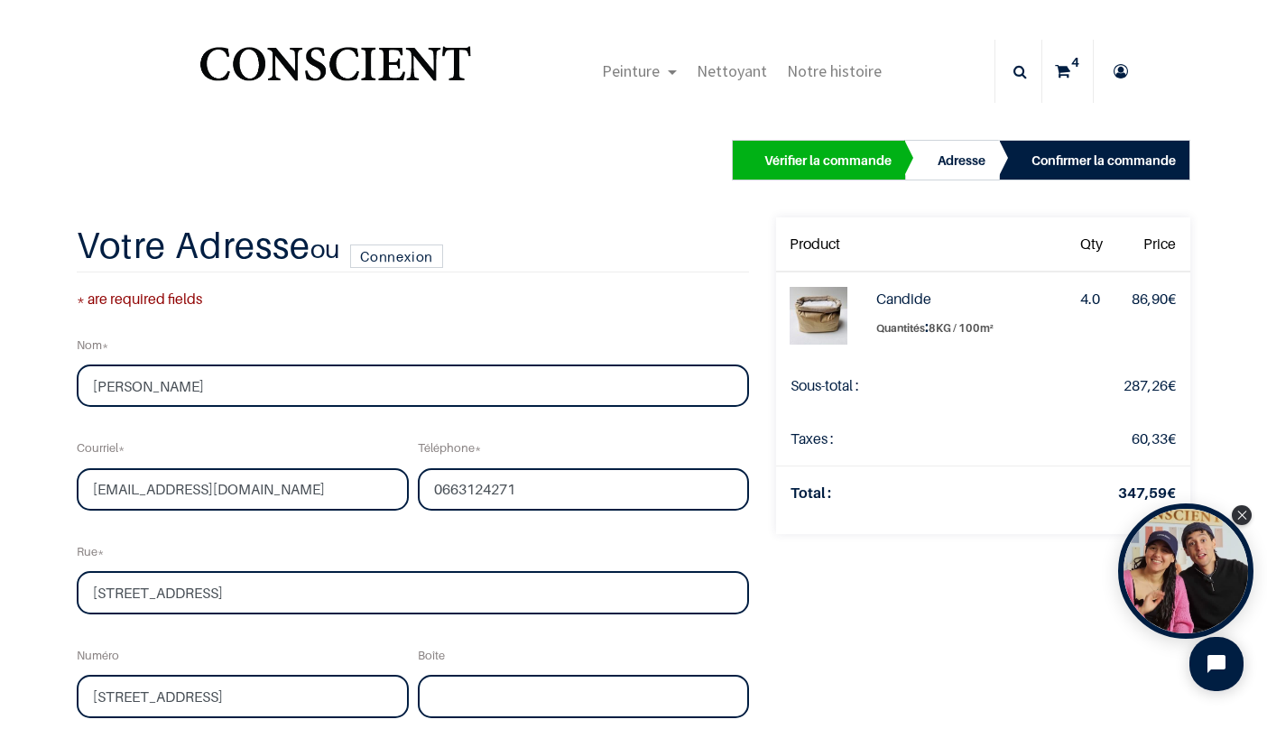
select select "75"
click at [1016, 635] on div "Votre commande: 347,59 € Product Qty Price Candide Quantités : 4.0 86,90 €" at bounding box center [983, 734] width 441 height 1033
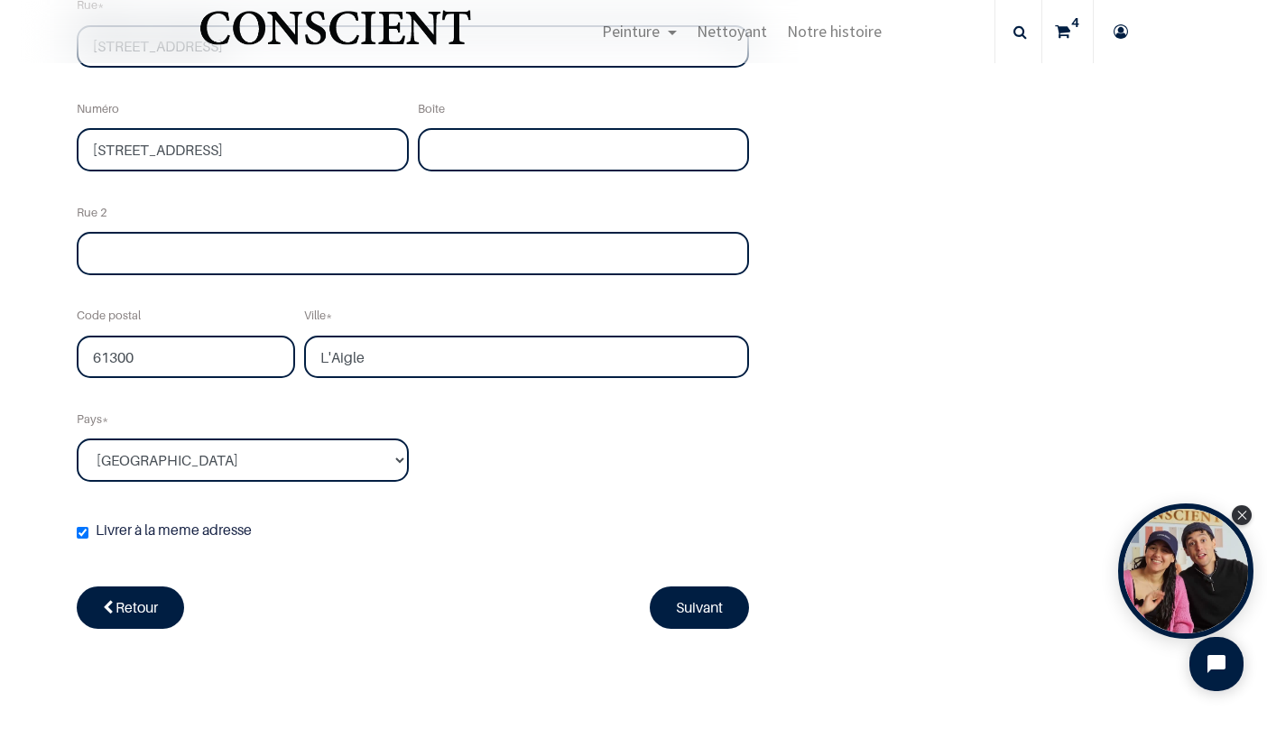
scroll to position [452, 0]
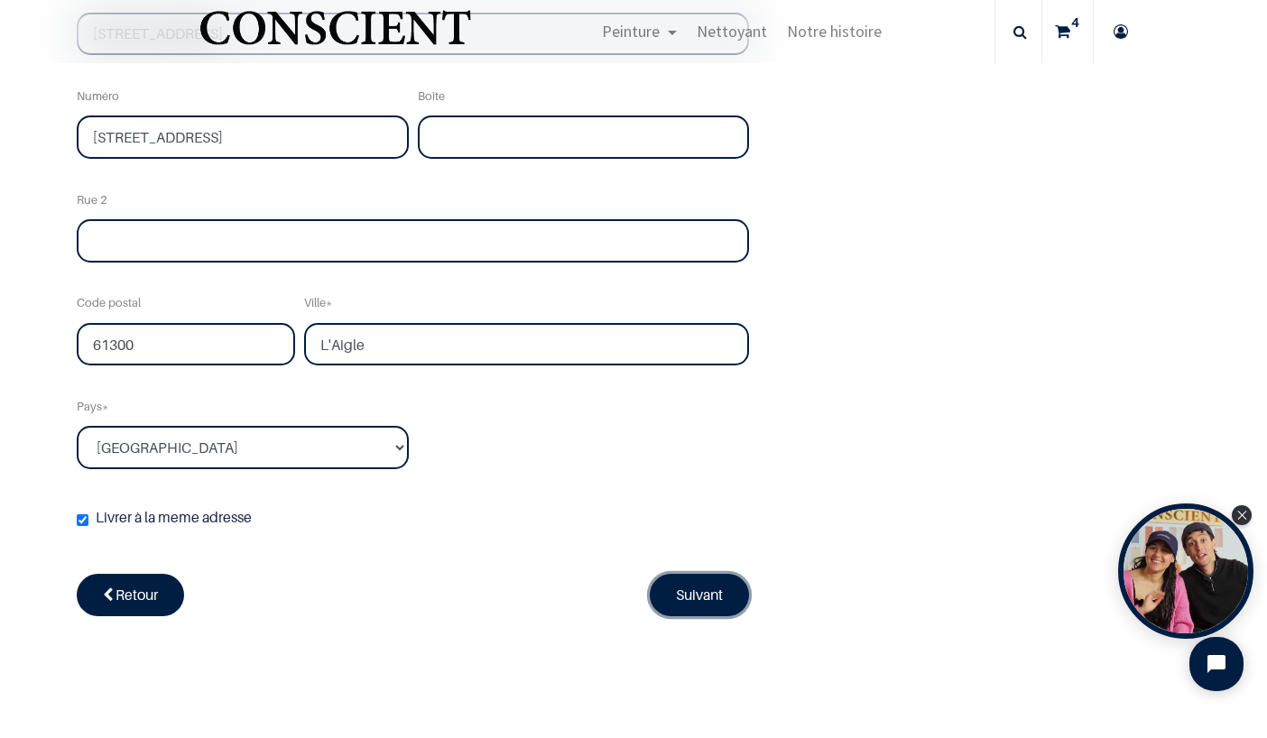
click at [659, 594] on link "Suivant" at bounding box center [699, 595] width 99 height 42
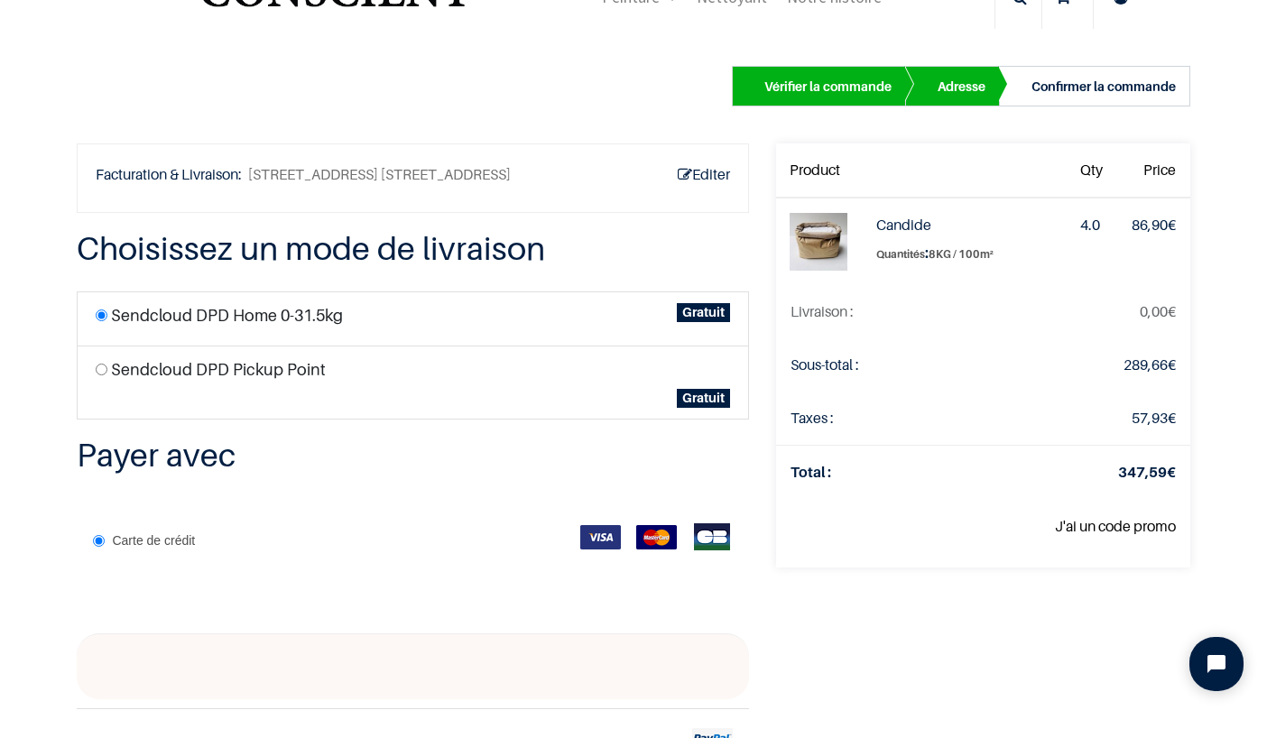
scroll to position [73, 0]
click at [688, 178] on link "Editer" at bounding box center [704, 175] width 52 height 24
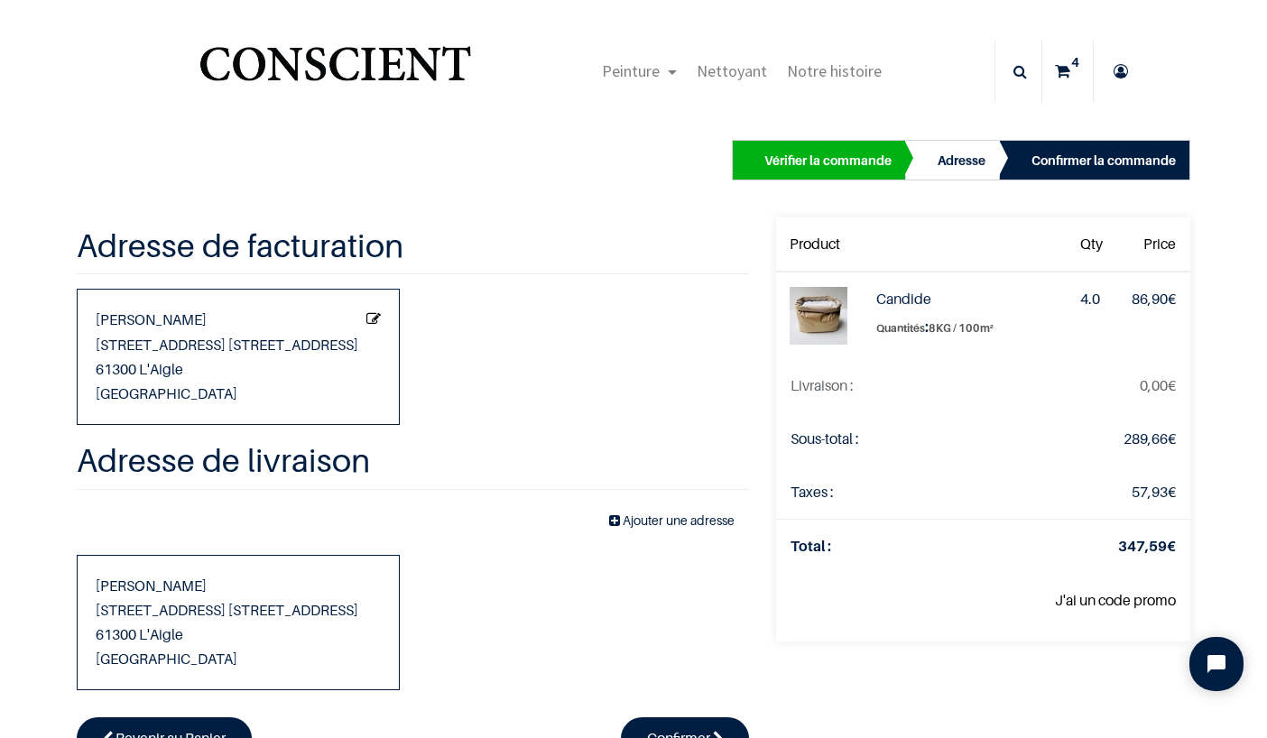
click at [367, 318] on icon "Modifier cette adresse" at bounding box center [374, 319] width 14 height 22
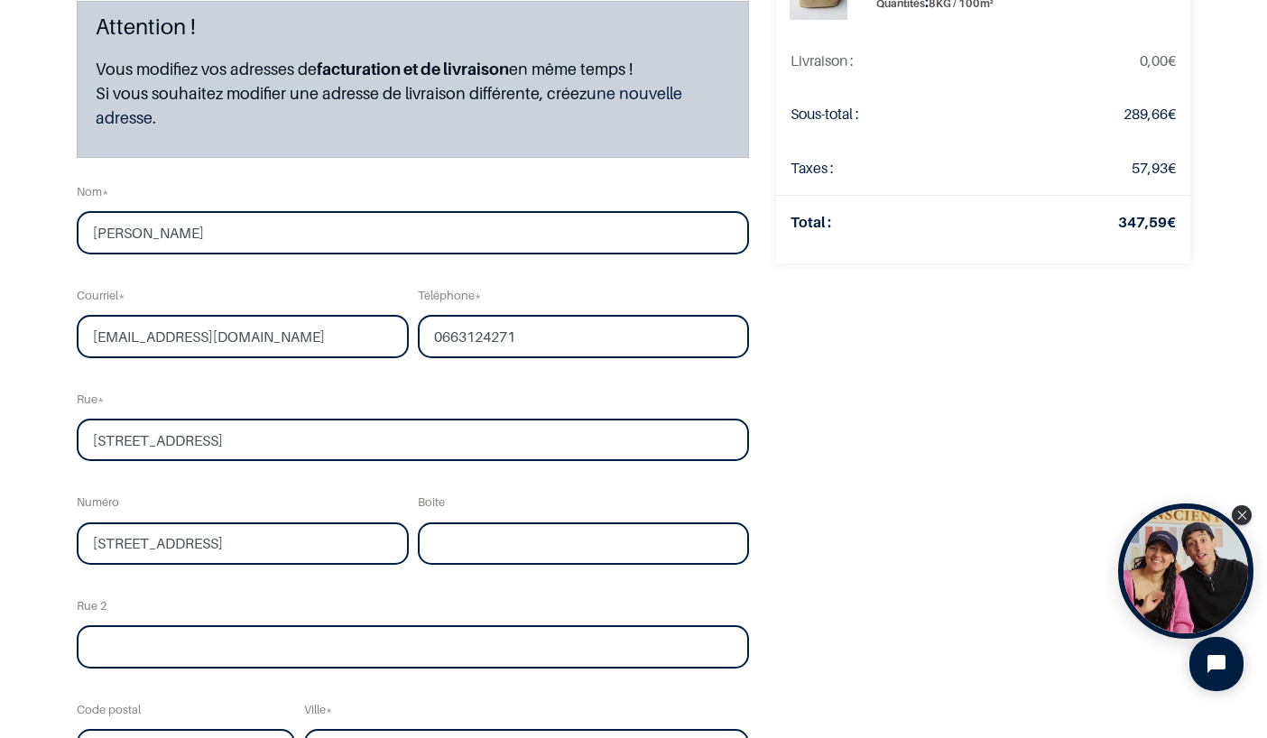
scroll to position [227, 0]
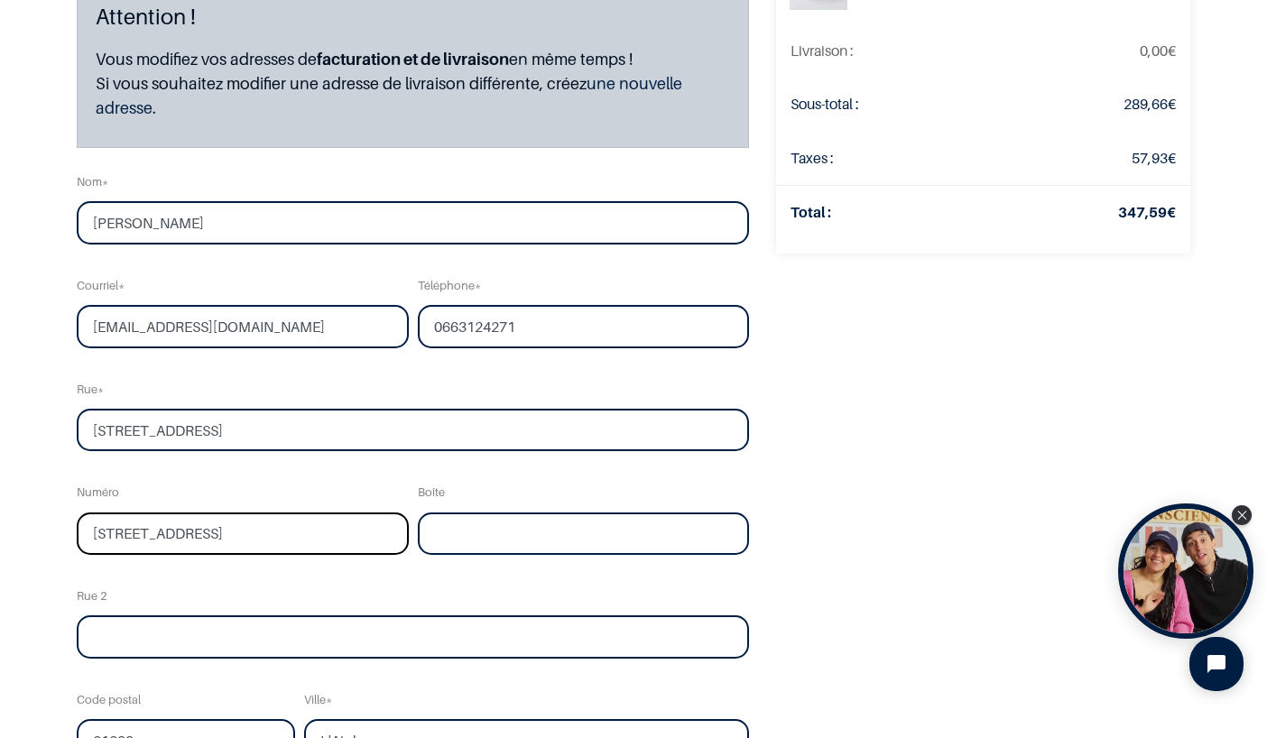
drag, startPoint x: 258, startPoint y: 533, endPoint x: 96, endPoint y: 515, distance: 163.5
click at [96, 515] on input "88 chemin du Hamel" at bounding box center [242, 534] width 331 height 43
click at [230, 513] on input "88 chemin du Hamel" at bounding box center [242, 534] width 331 height 43
click at [115, 430] on input "88 chemin du Hamel" at bounding box center [413, 430] width 673 height 43
type input "chemin du Hamel"
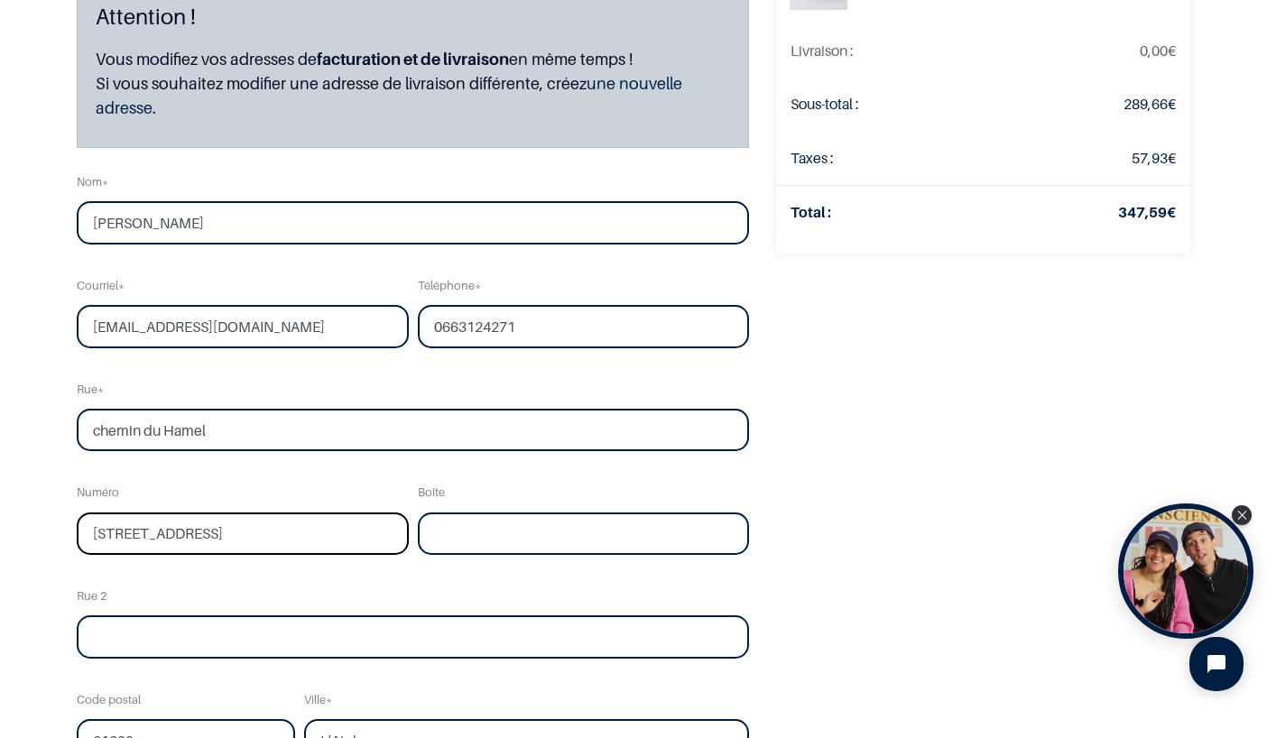
click at [257, 526] on input "88 chemin du Hamel" at bounding box center [242, 534] width 331 height 43
type input "88"
click at [853, 531] on div "Votre commande: 347,59 € Product Qty Price Candide Quantités : 4.0 86,90 €" at bounding box center [983, 455] width 441 height 1144
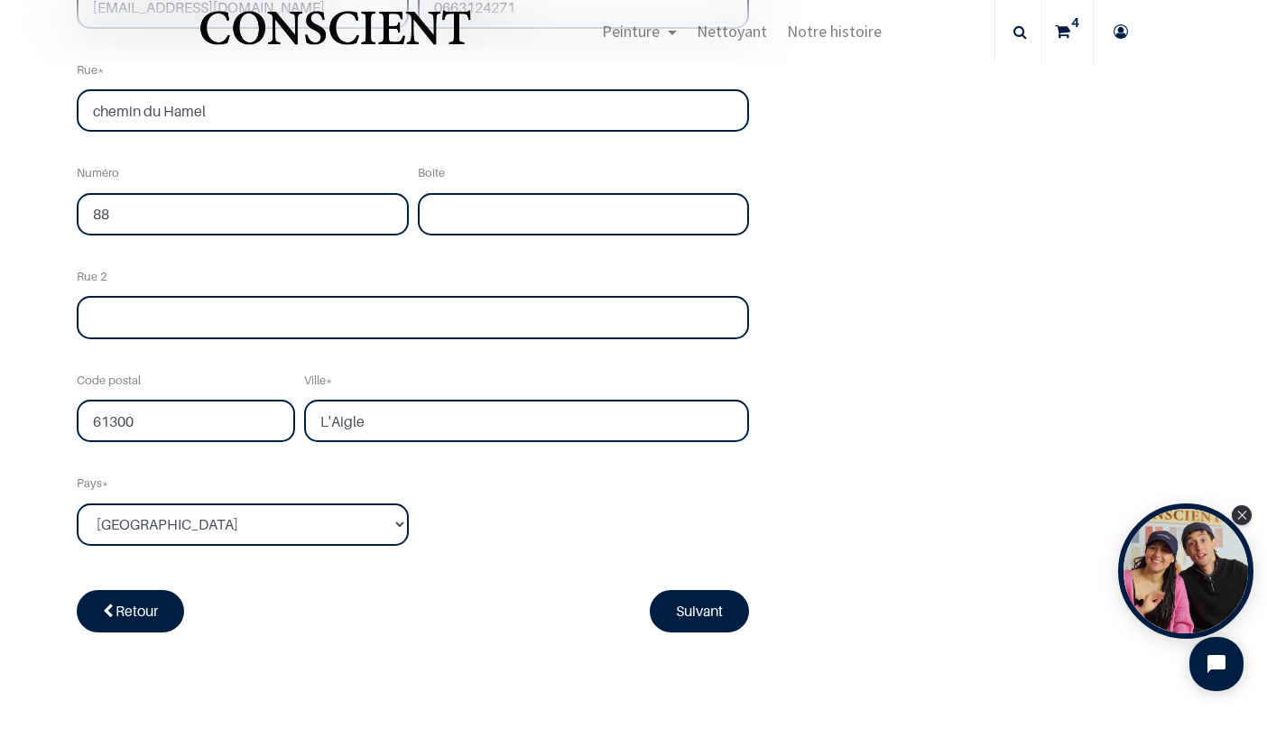
scroll to position [552, 0]
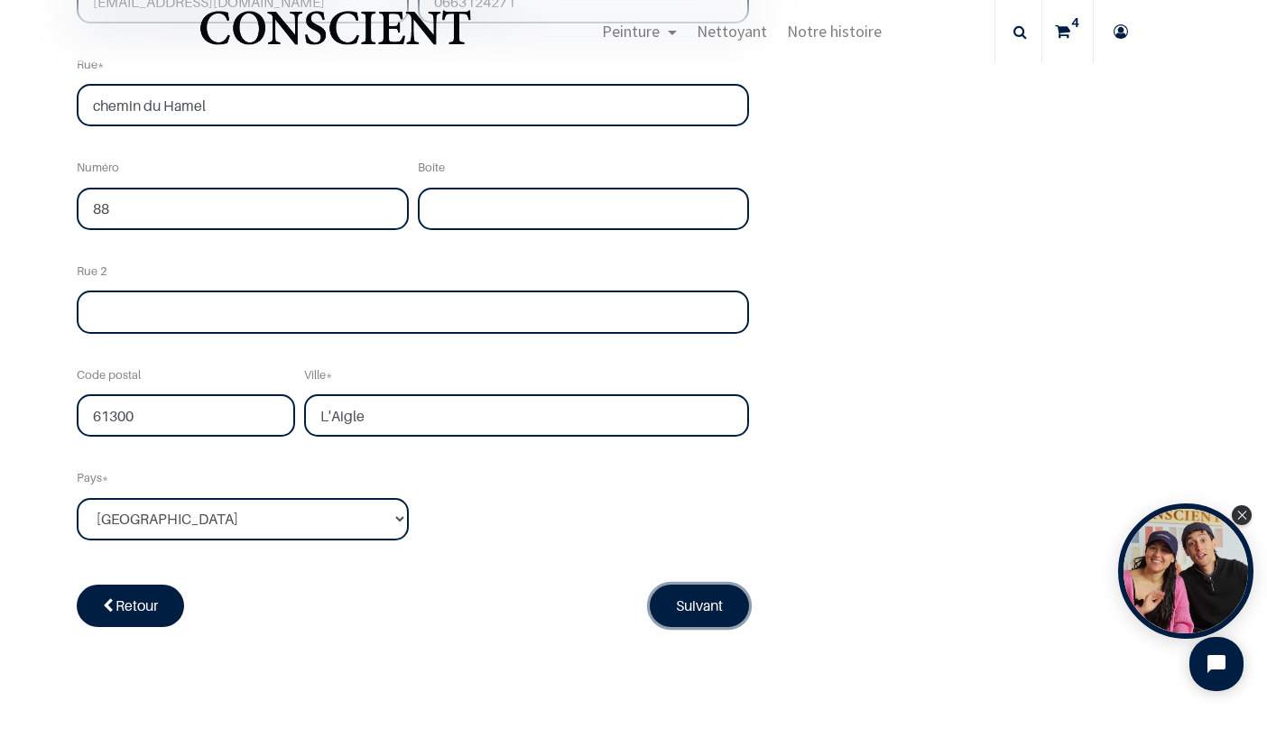
click at [672, 602] on link "Suivant" at bounding box center [699, 606] width 99 height 42
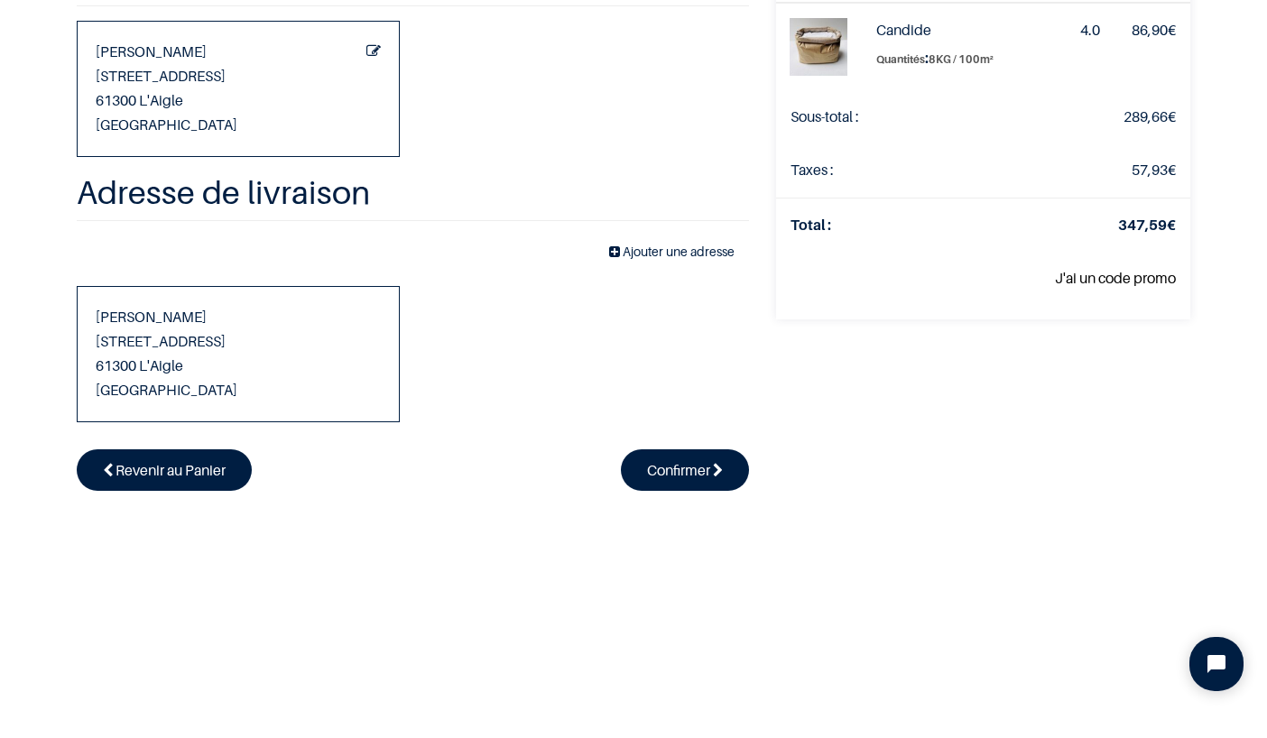
scroll to position [255, 0]
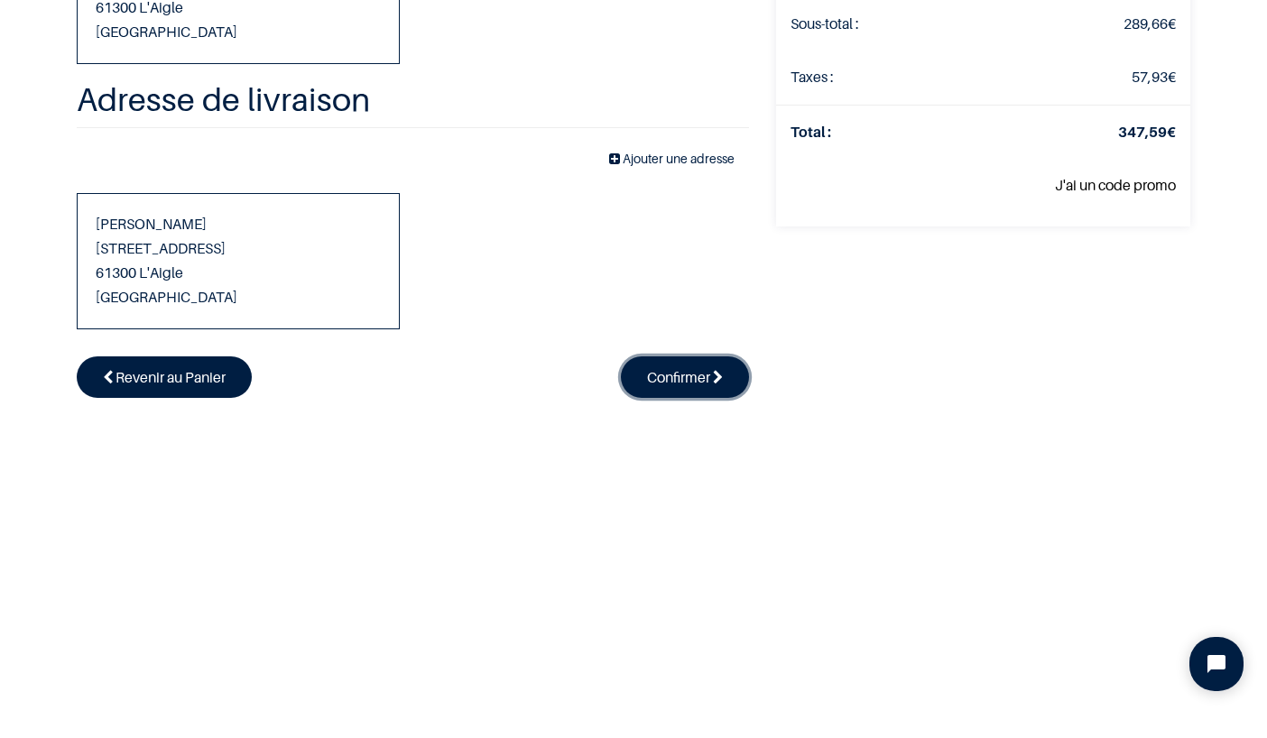
click at [675, 385] on link "Confirmer" at bounding box center [685, 378] width 128 height 42
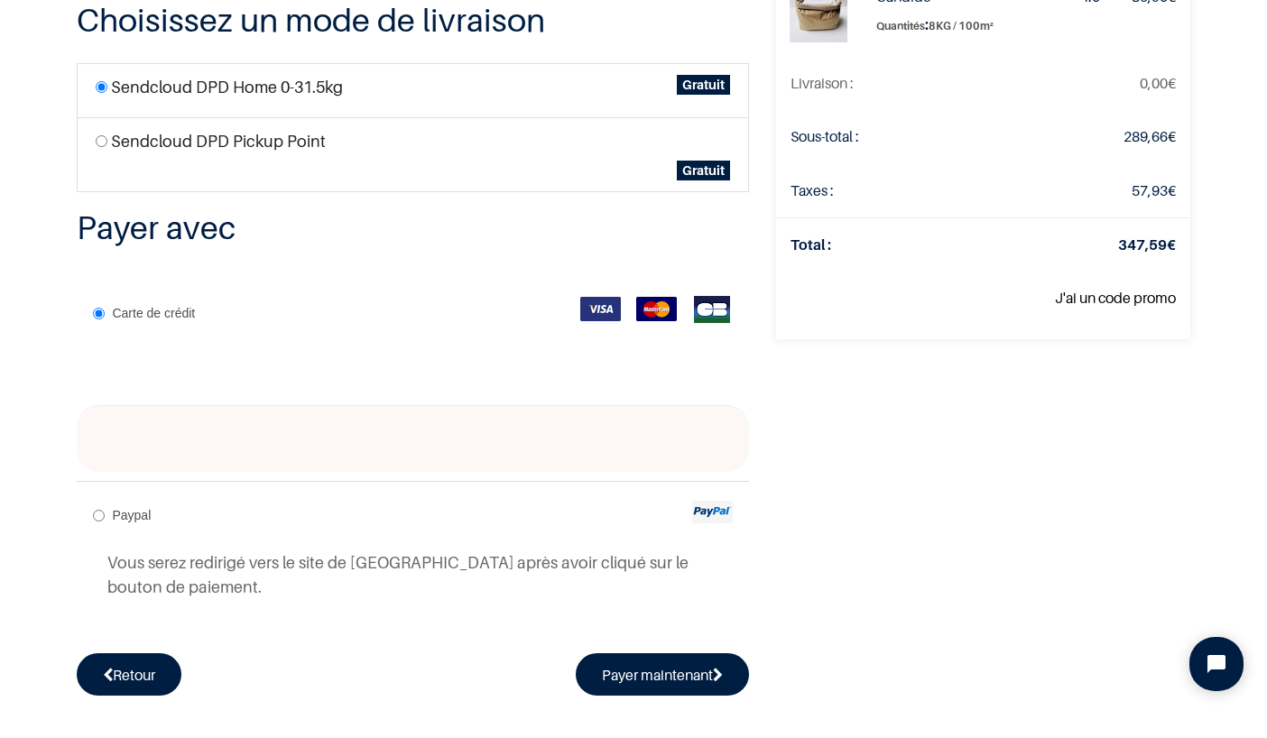
scroll to position [210, 0]
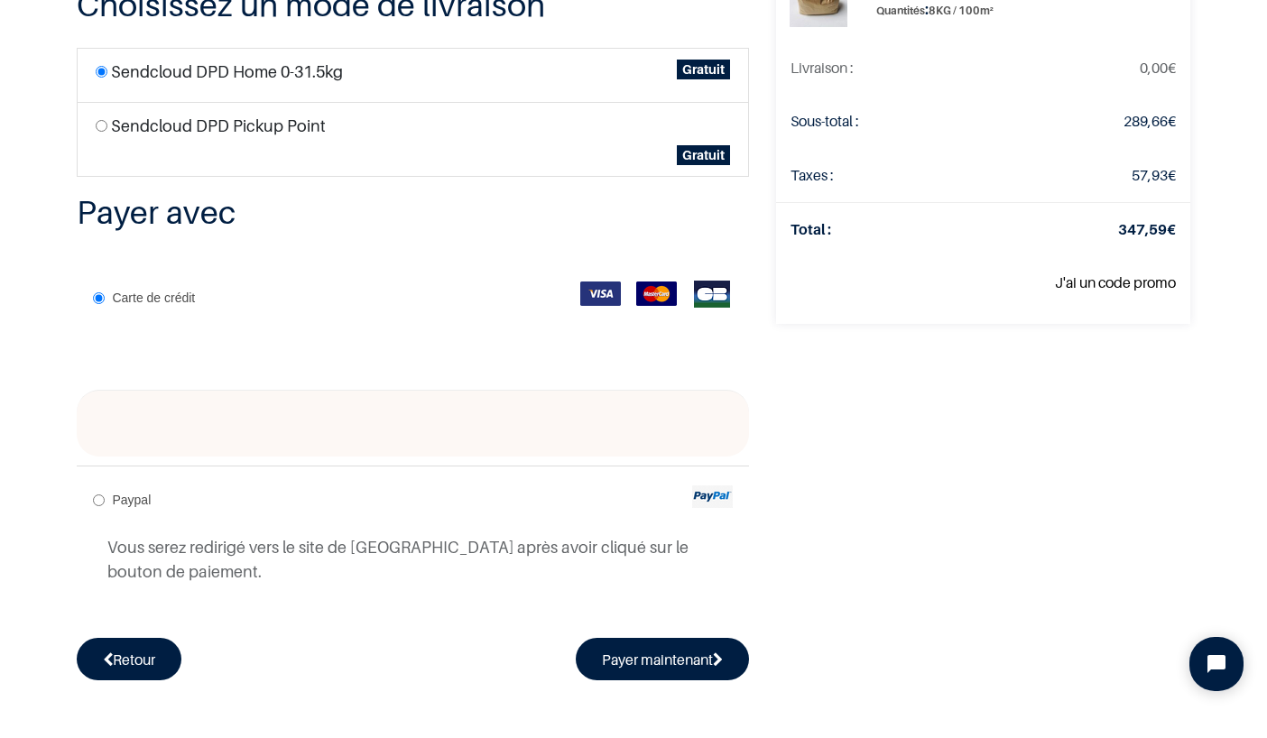
click at [105, 496] on input "Paypal" at bounding box center [99, 501] width 12 height 12
radio input "true"
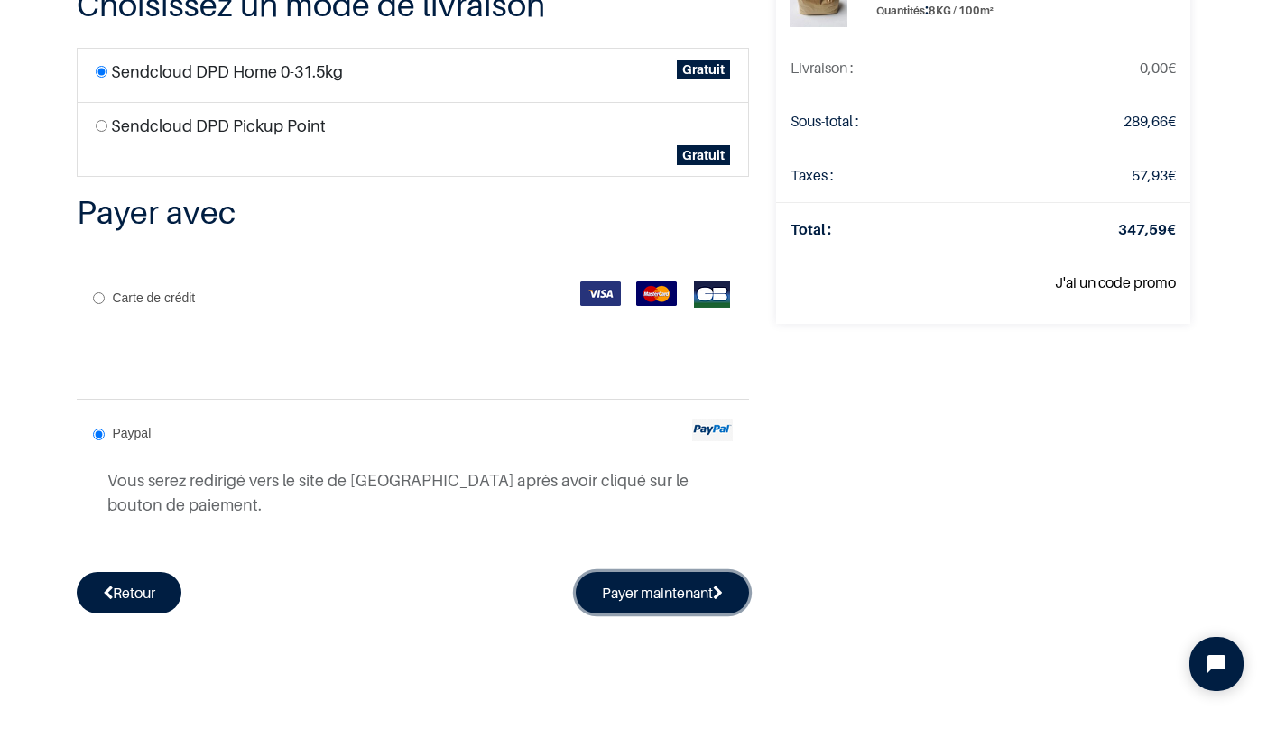
click at [614, 606] on button "Payer maintenant" at bounding box center [662, 593] width 173 height 42
